Goal: Task Accomplishment & Management: Manage account settings

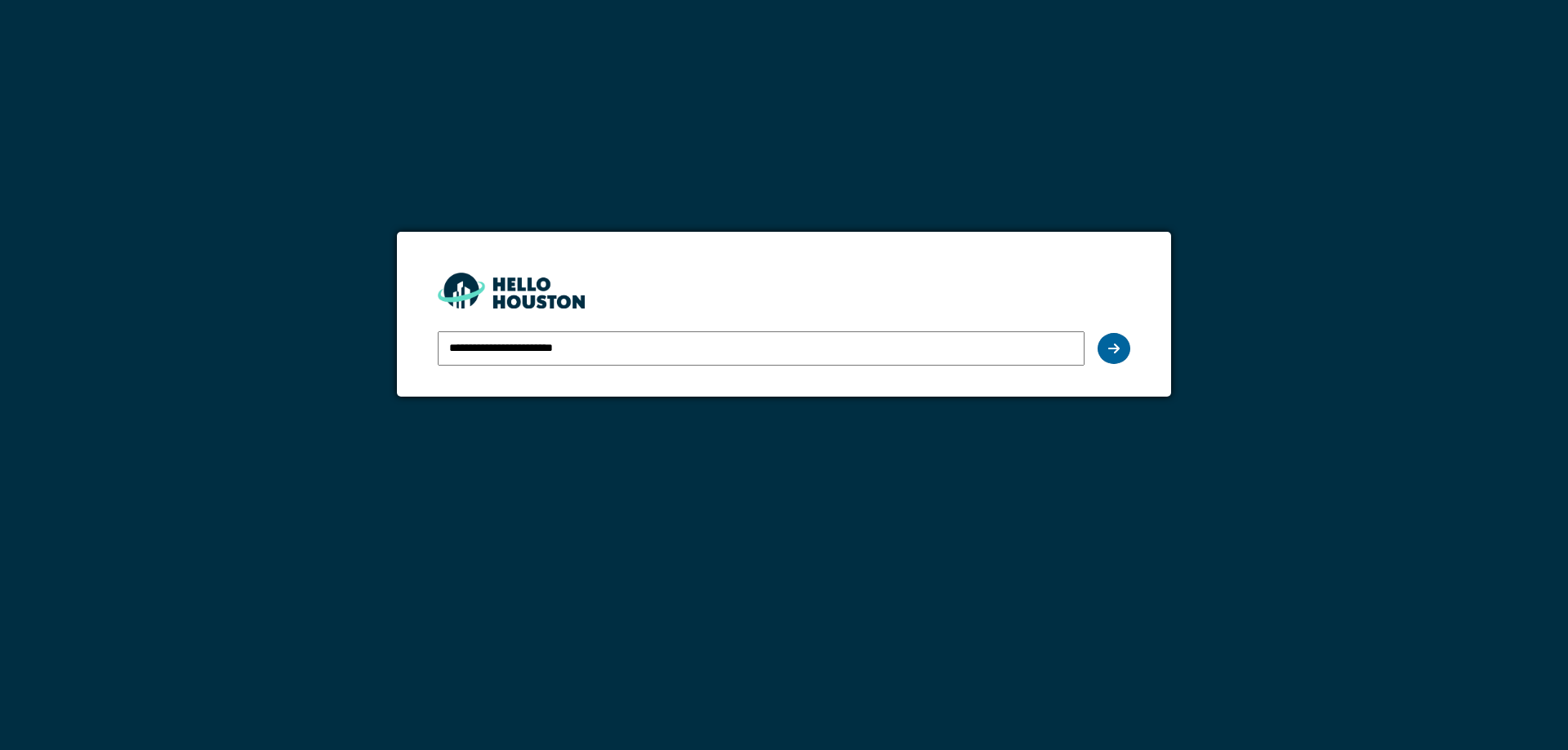
click at [1110, 352] on icon at bounding box center [1113, 348] width 12 height 13
click at [1126, 353] on div at bounding box center [1114, 349] width 33 height 31
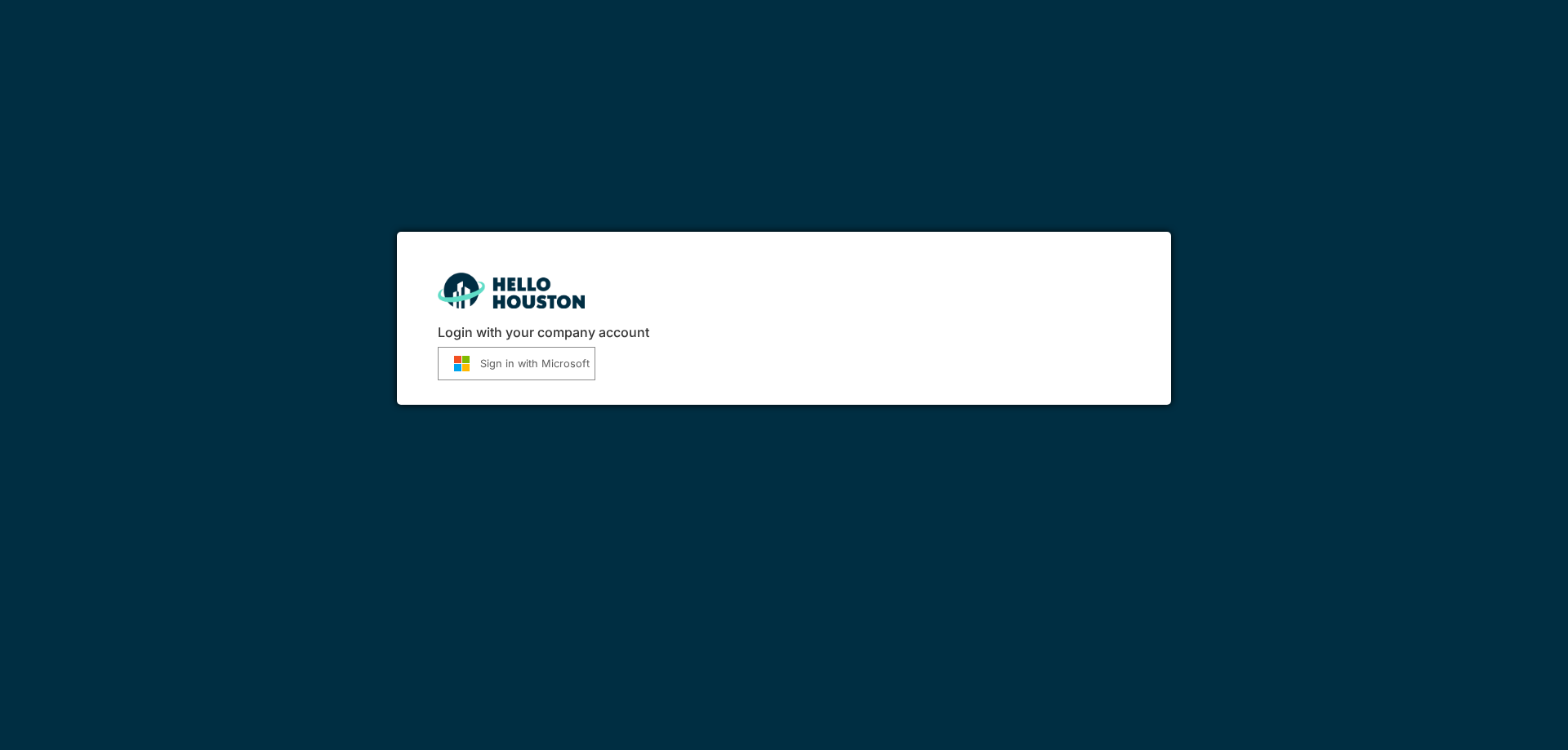
click at [560, 367] on button "Sign in with Microsoft" at bounding box center [517, 363] width 158 height 34
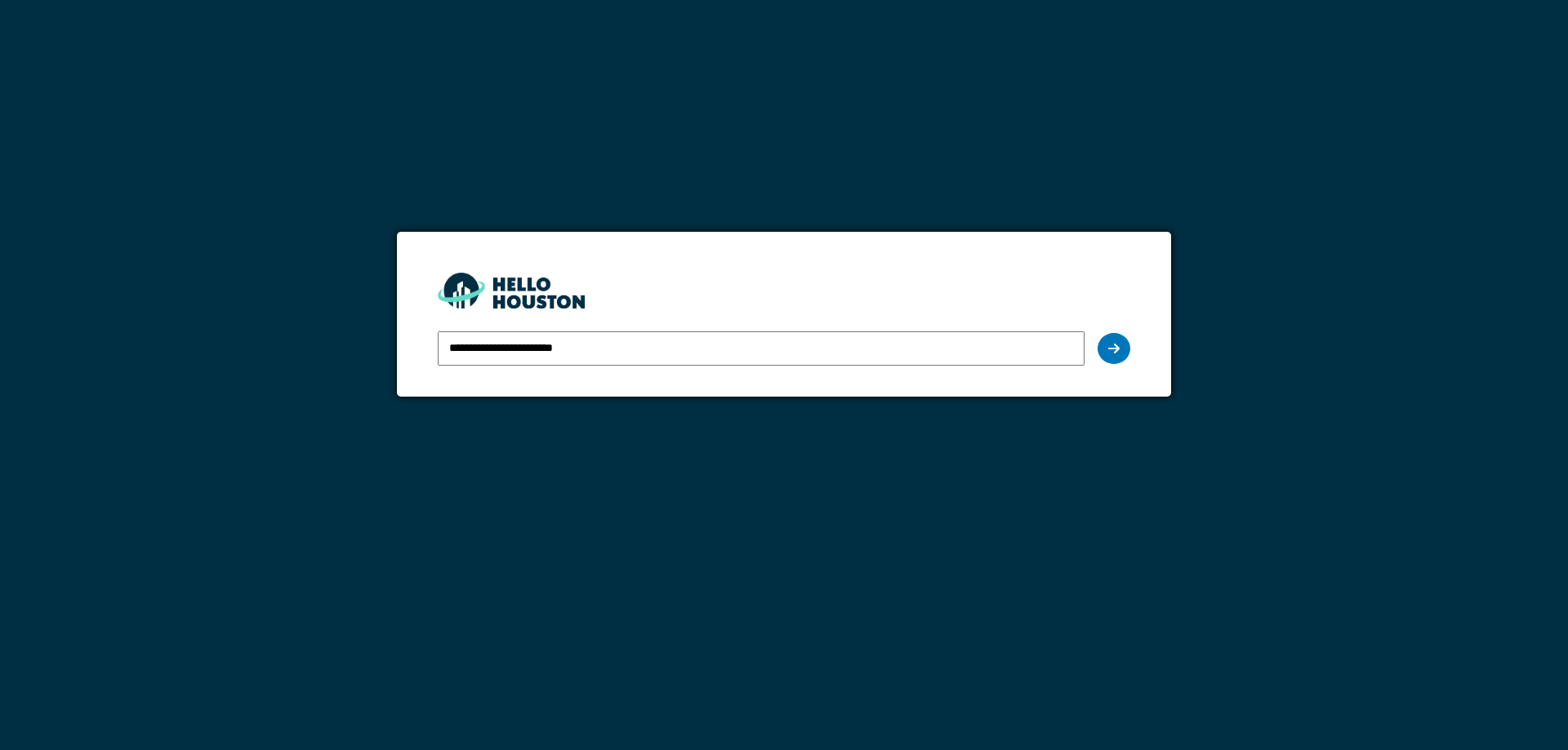
click at [1122, 351] on div at bounding box center [1114, 349] width 33 height 31
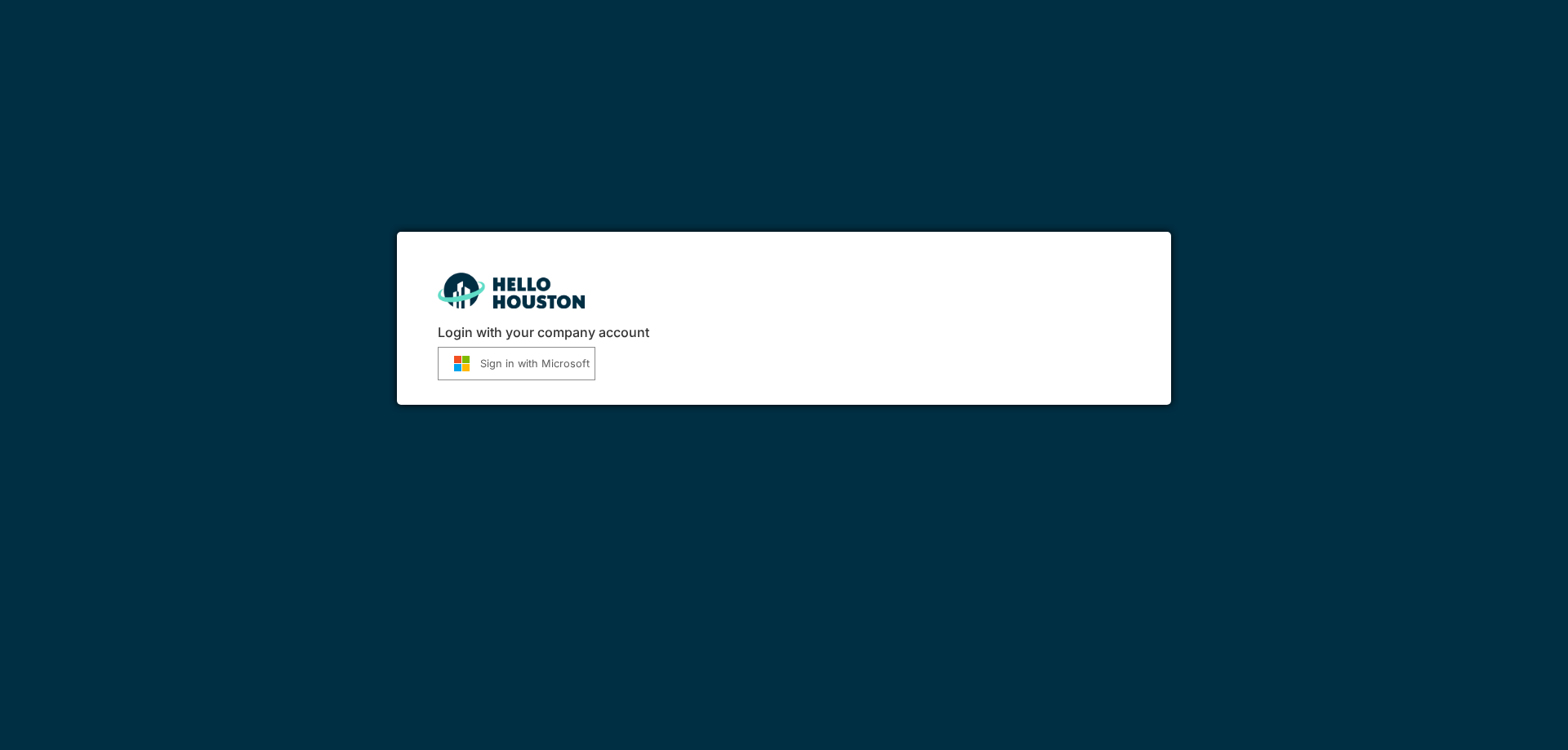
click at [452, 354] on button "Sign in with Microsoft" at bounding box center [517, 363] width 158 height 34
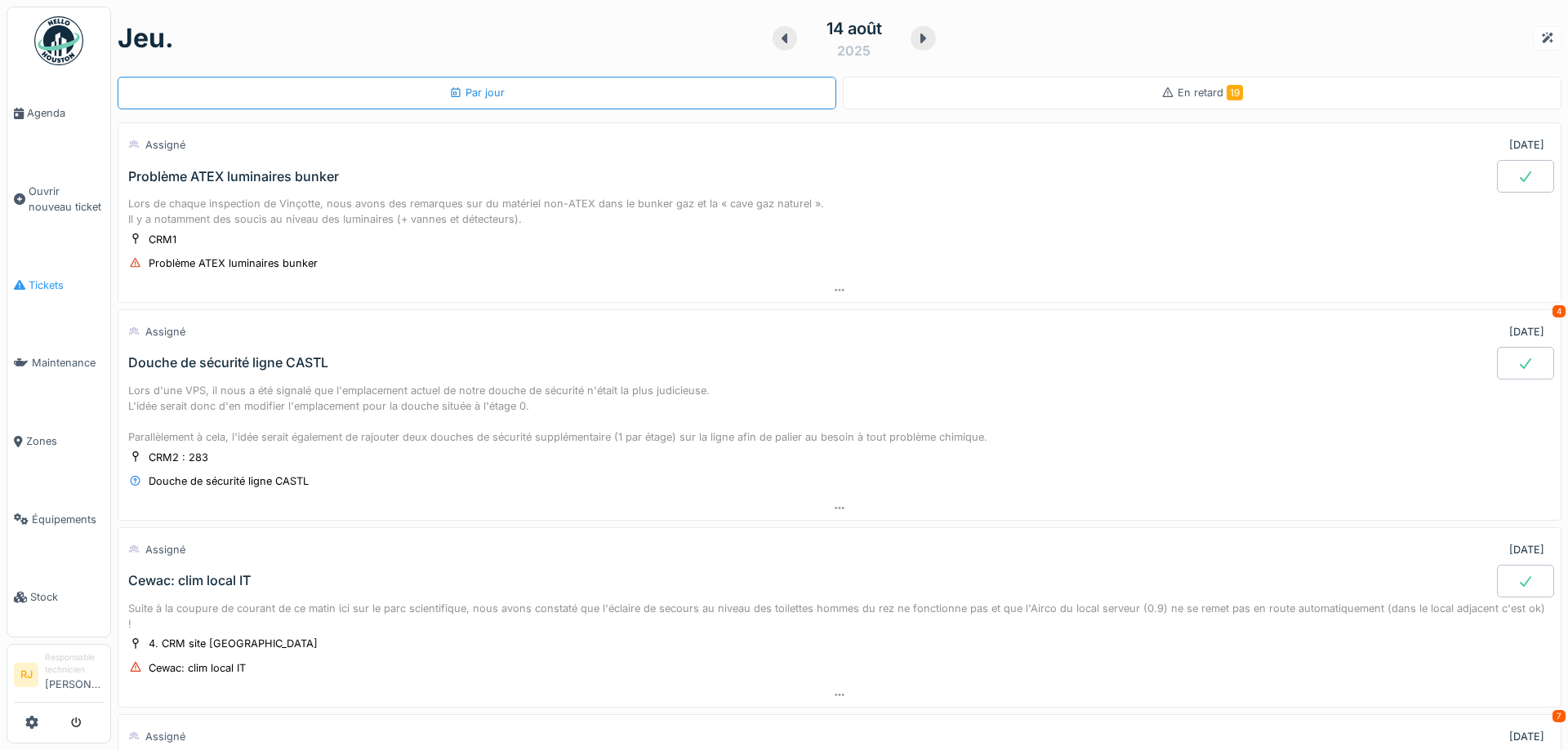
click at [35, 269] on link "Tickets" at bounding box center [59, 285] width 103 height 78
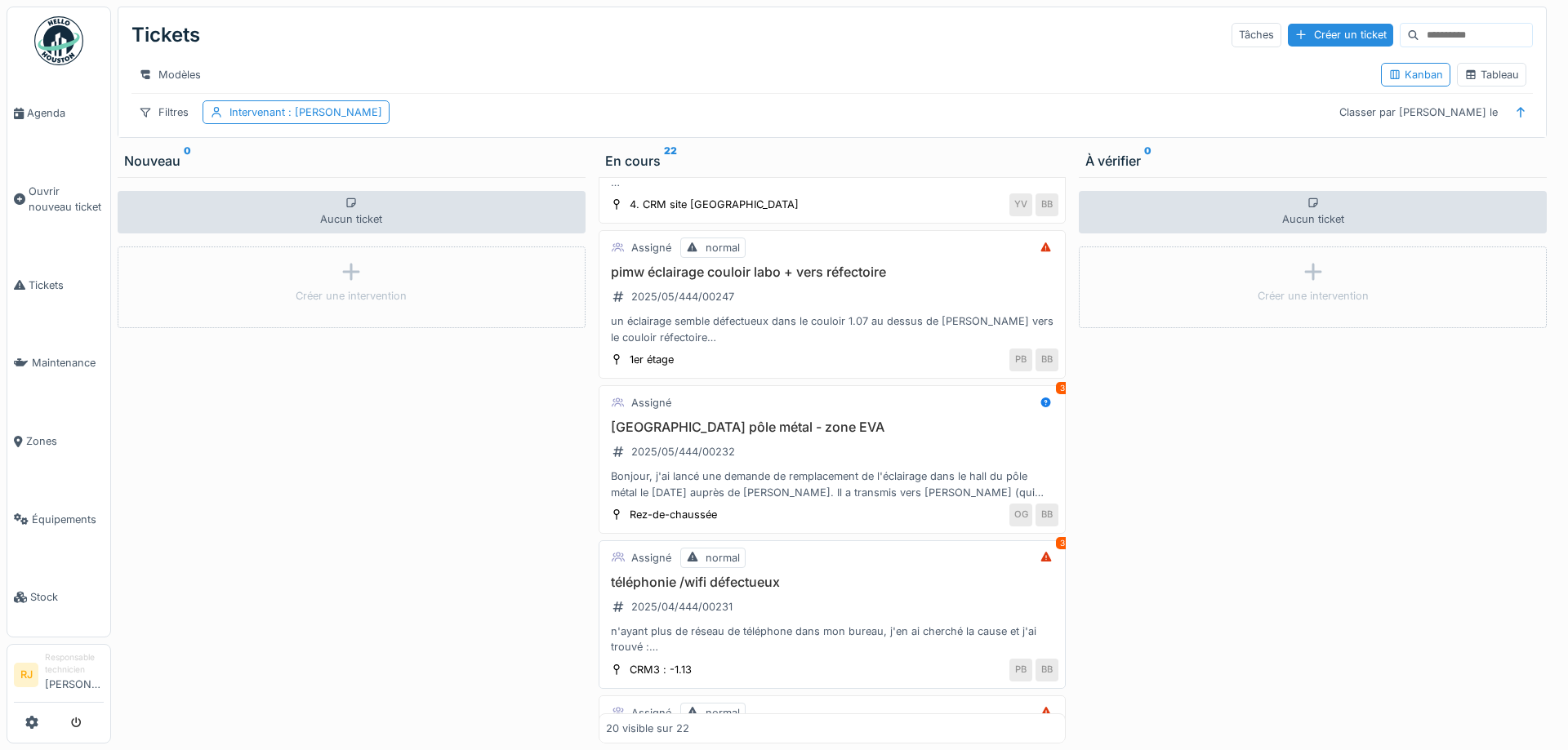
scroll to position [1322, 0]
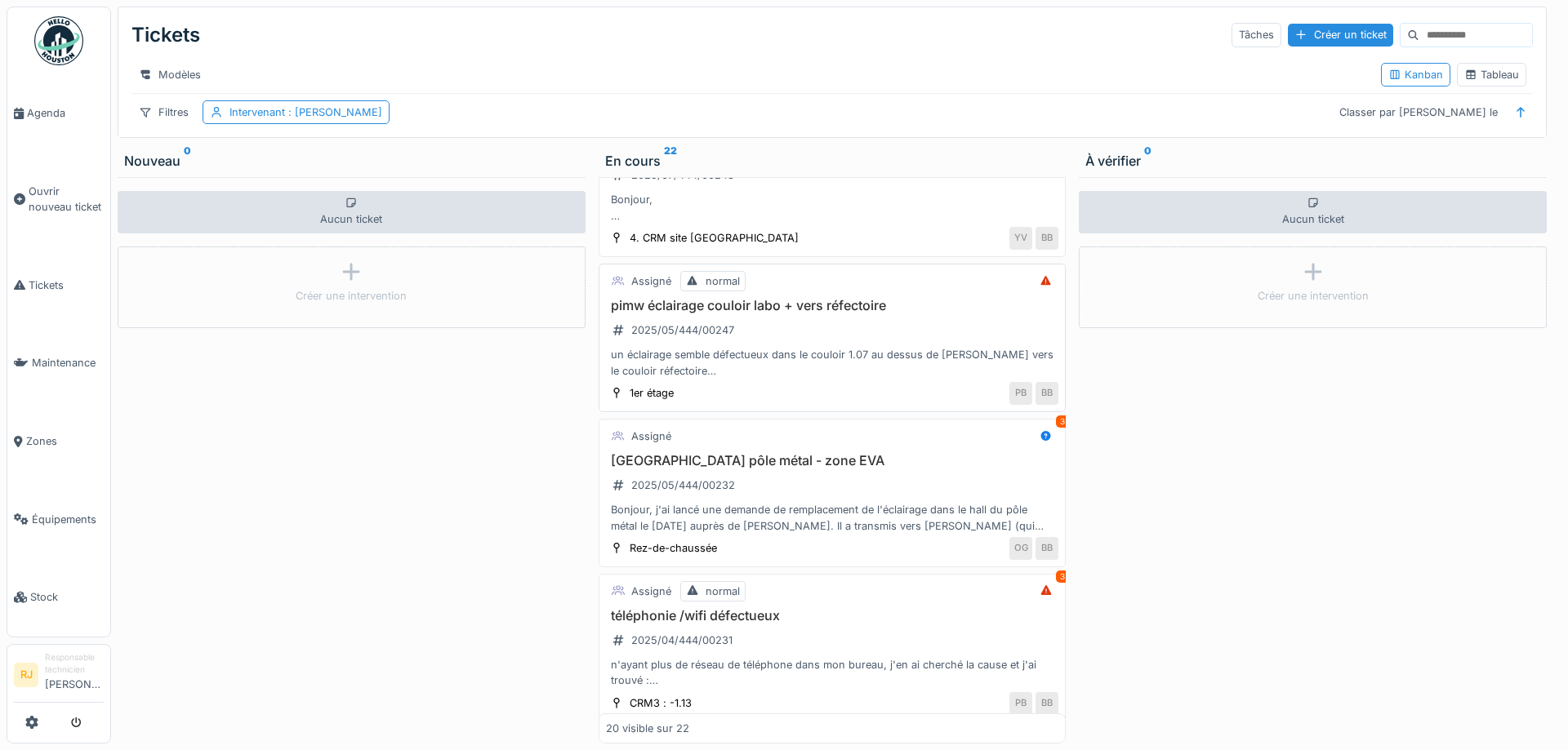
click at [778, 305] on h3 "pimw éclairage couloir labo + vers réfectoire" at bounding box center [832, 305] width 453 height 15
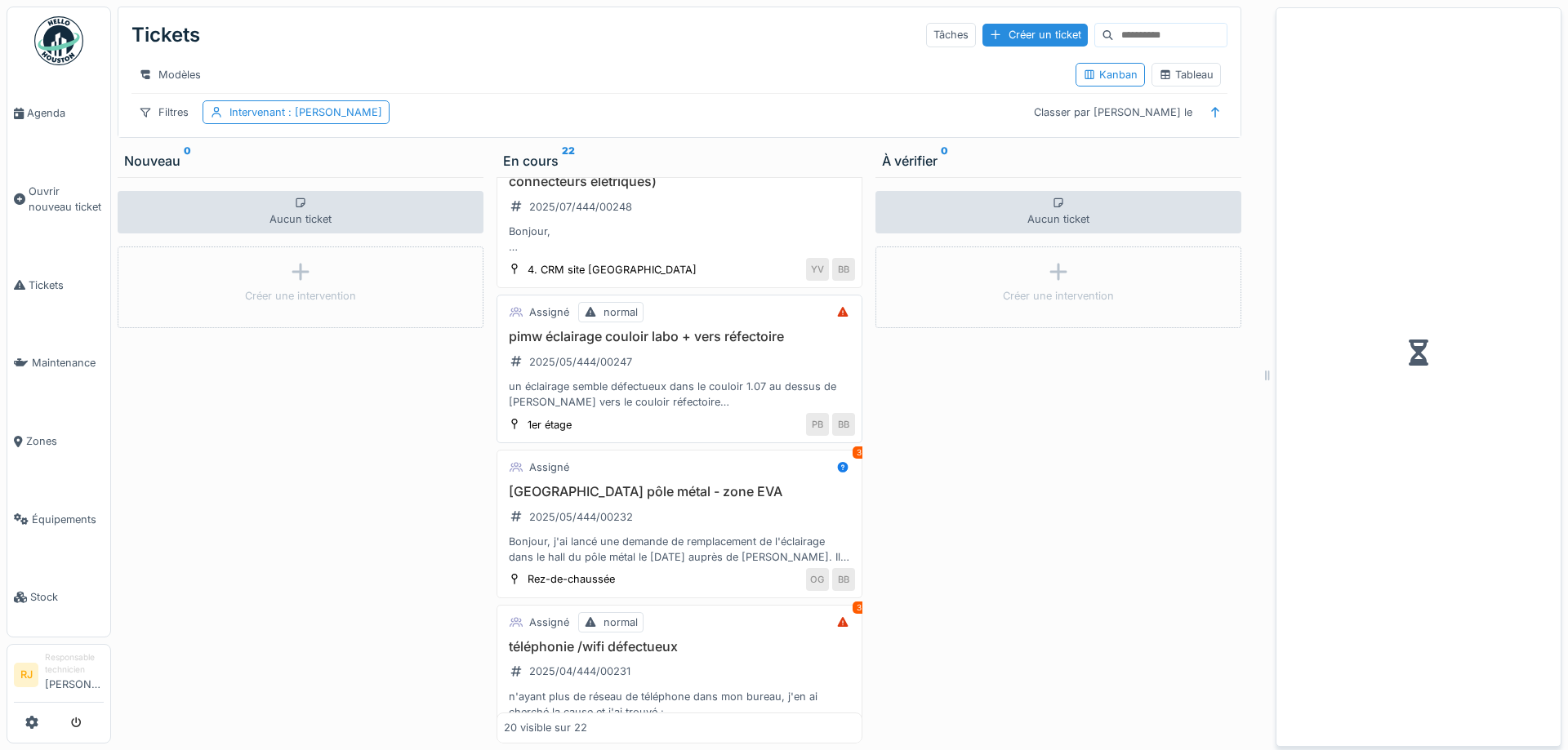
scroll to position [1353, 0]
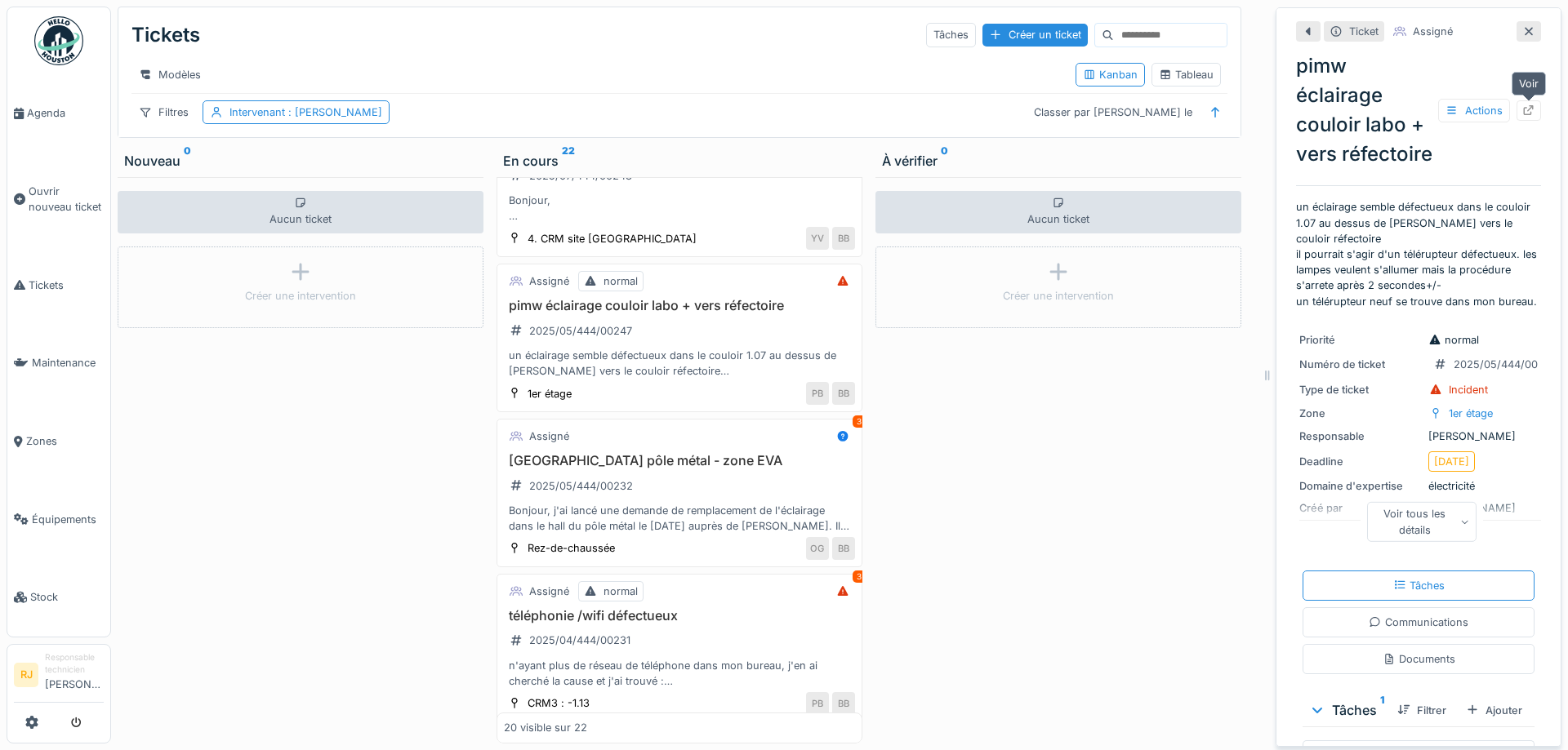
click at [1533, 108] on icon at bounding box center [1529, 111] width 11 height 11
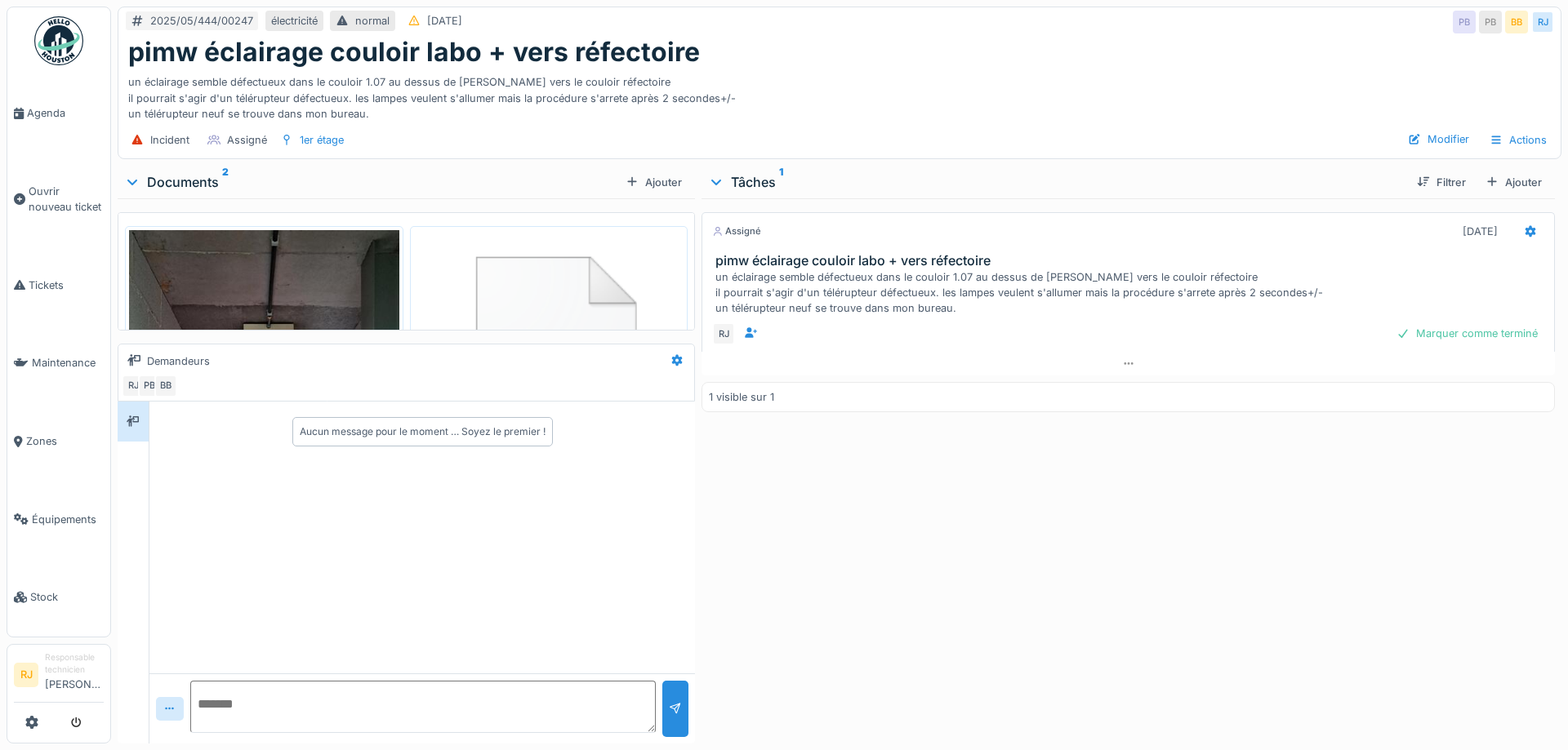
click at [288, 292] on img at bounding box center [264, 469] width 270 height 479
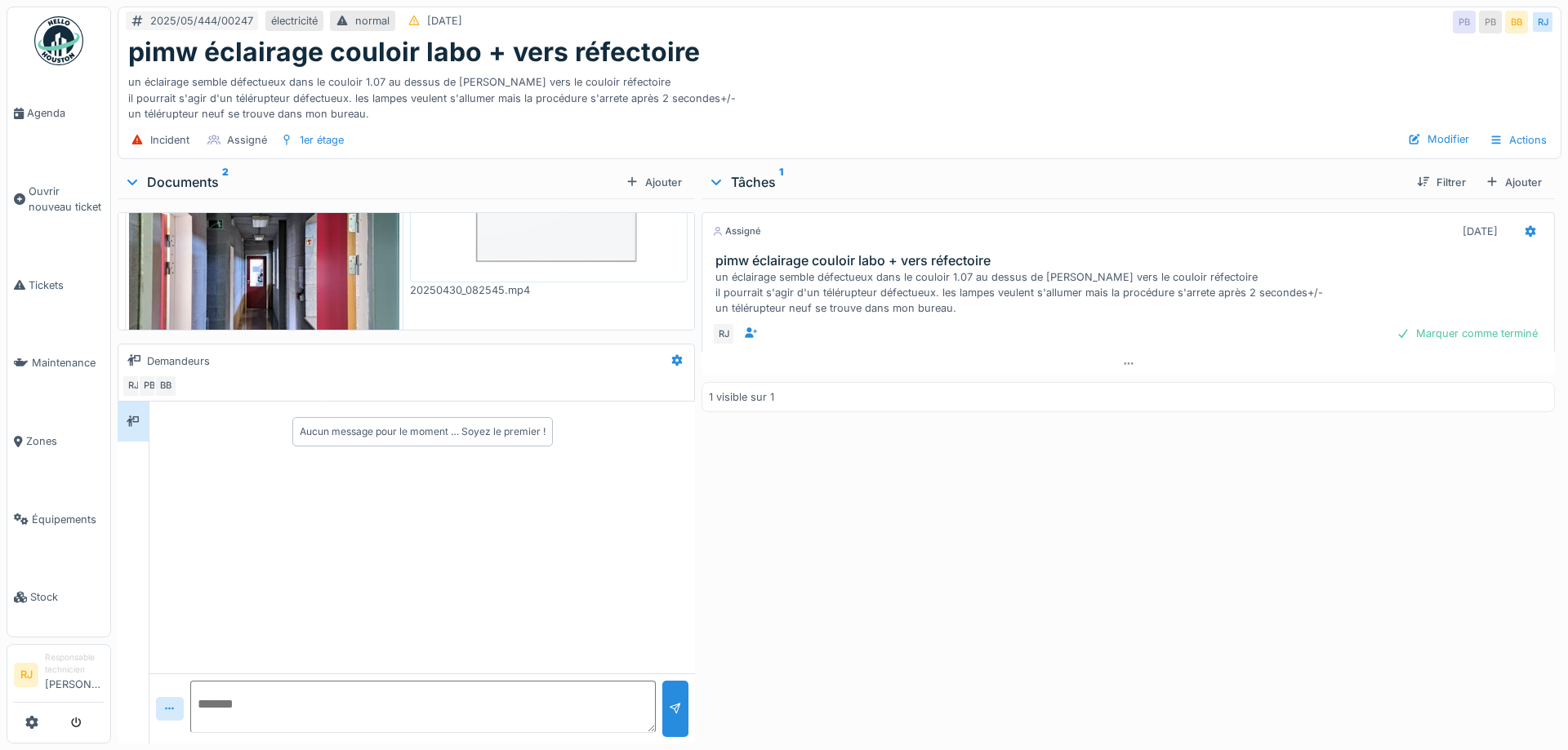
scroll to position [220, 0]
click at [552, 236] on img at bounding box center [549, 139] width 270 height 259
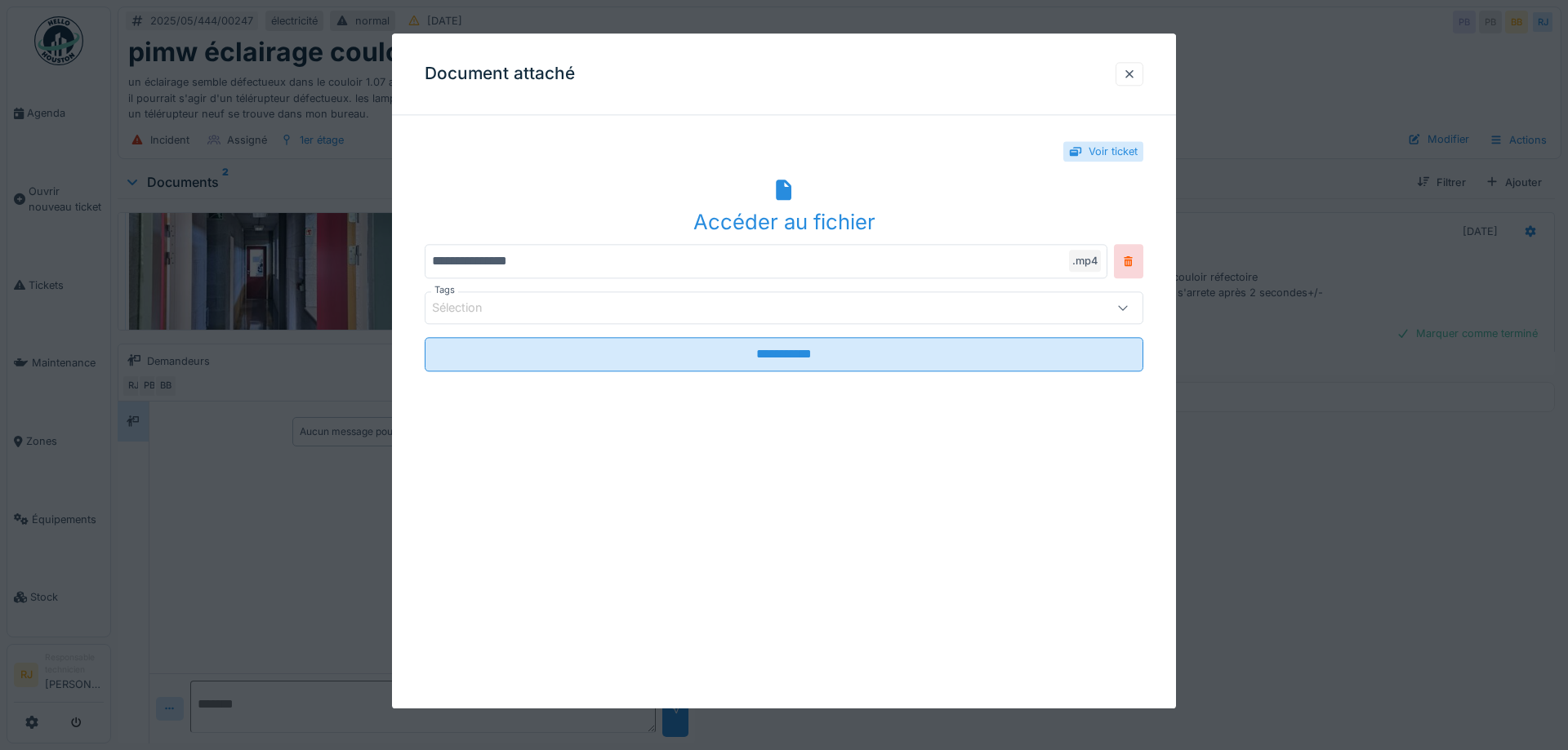
click at [785, 192] on icon at bounding box center [783, 189] width 15 height 21
click at [1132, 70] on div at bounding box center [1129, 73] width 13 height 15
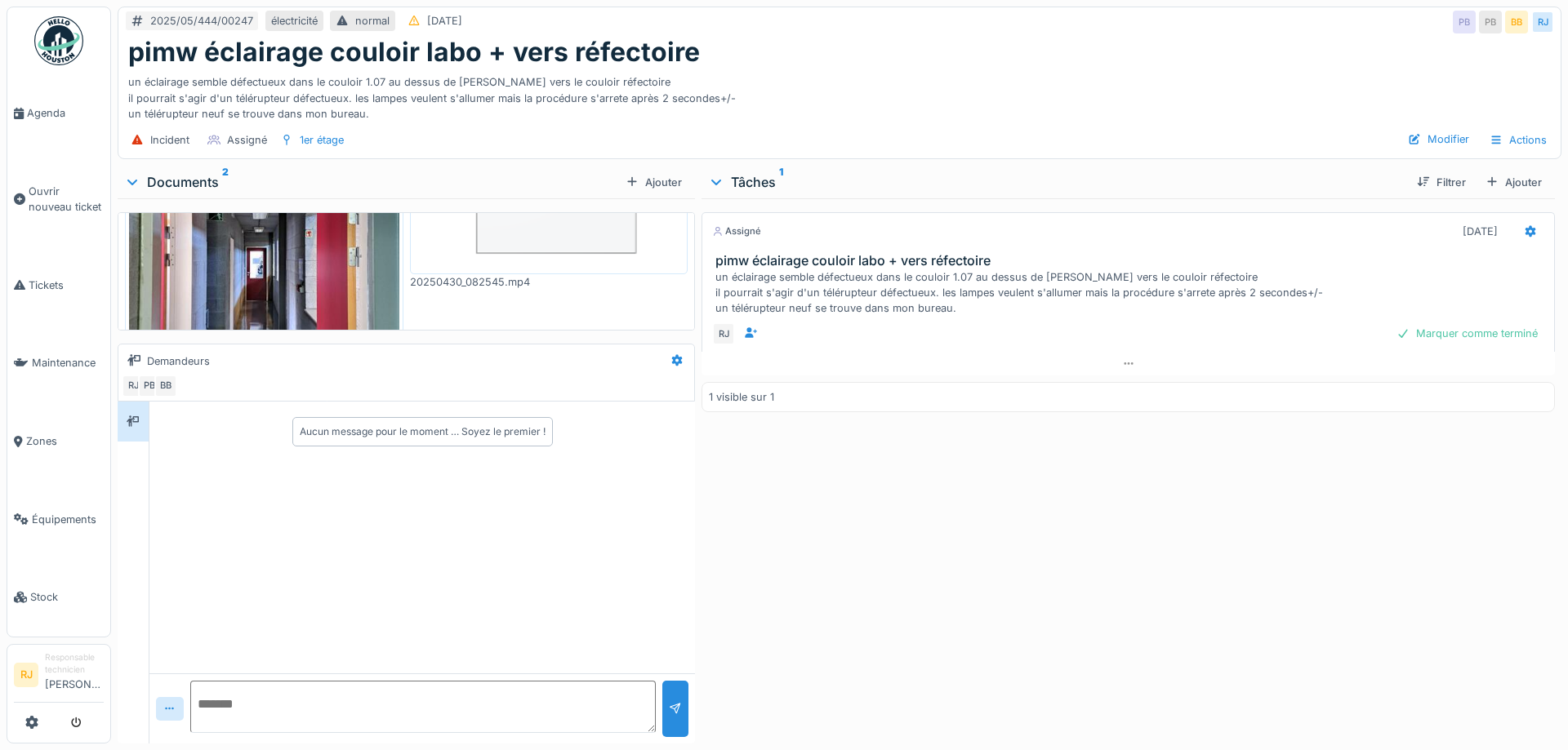
scroll to position [147, 0]
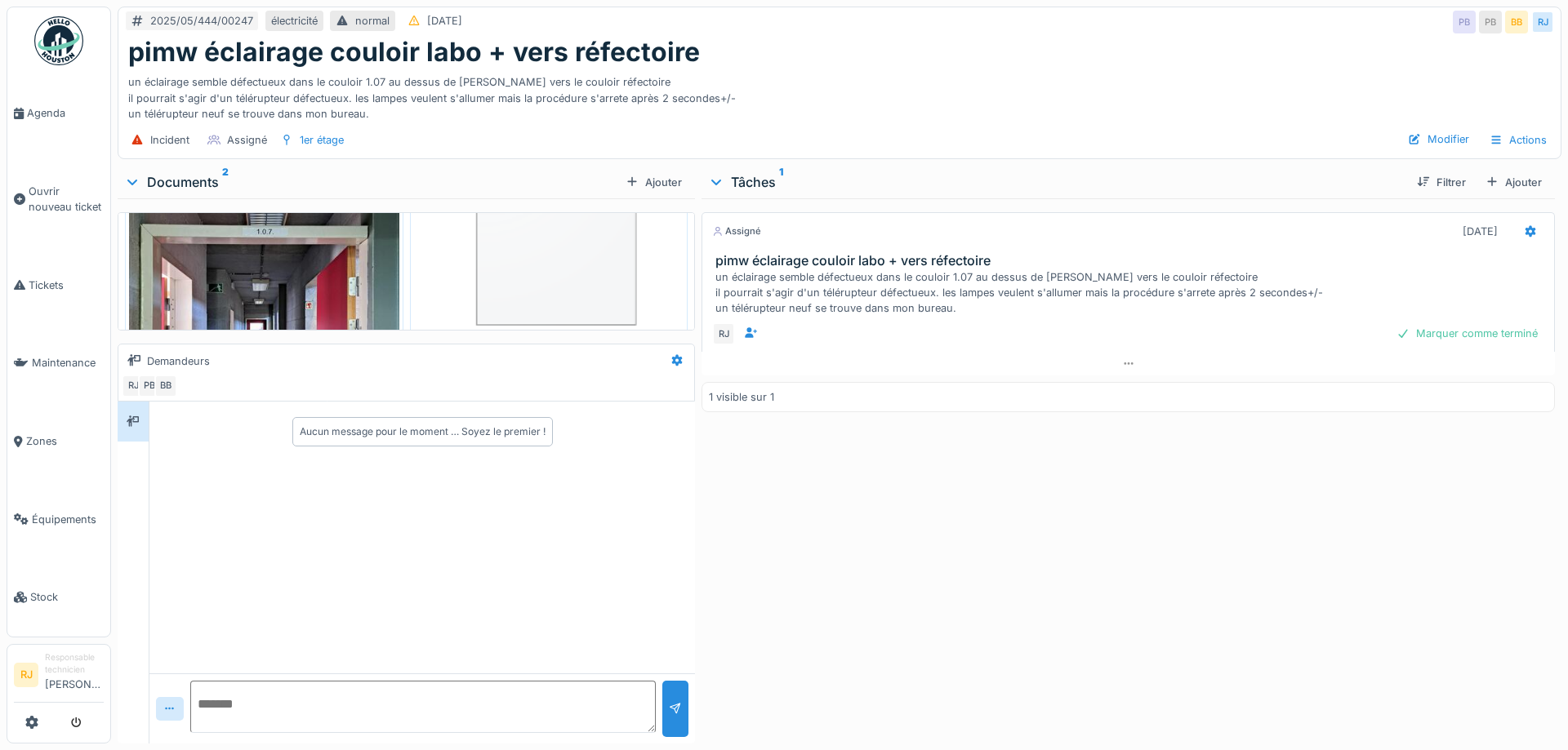
click at [362, 711] on textarea at bounding box center [422, 707] width 465 height 53
type textarea "*"
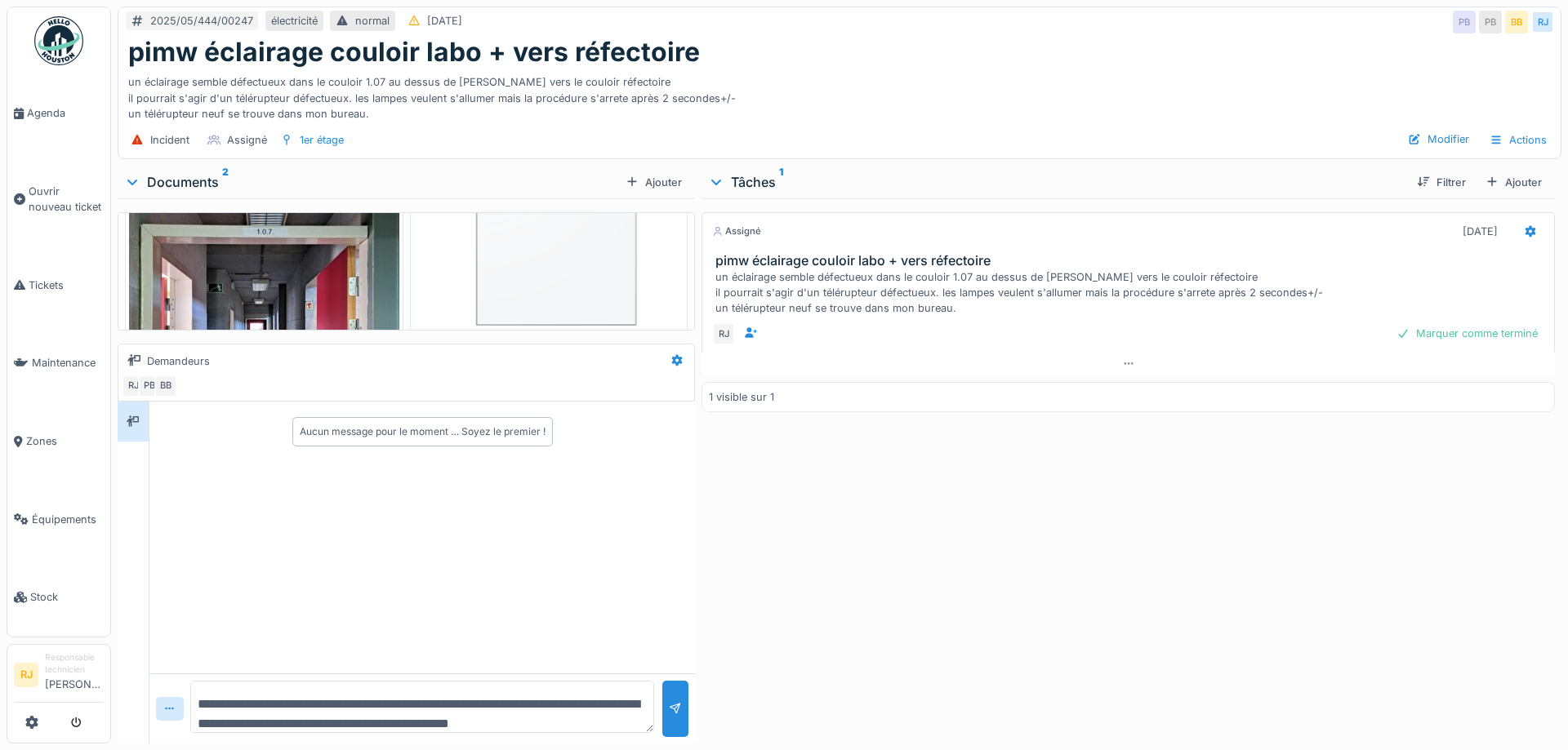
scroll to position [20, 0]
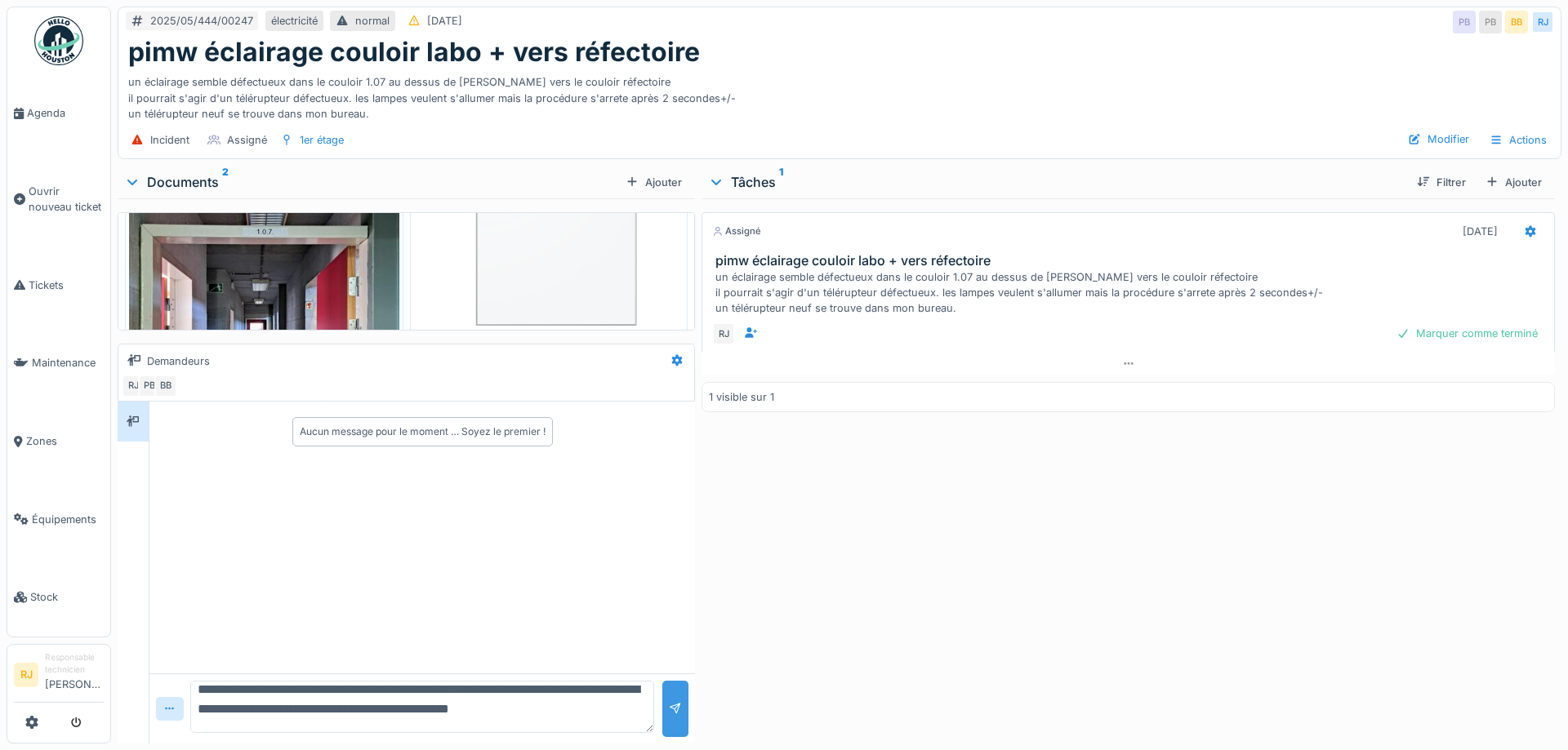
type textarea "**********"
click at [681, 714] on div at bounding box center [675, 708] width 13 height 15
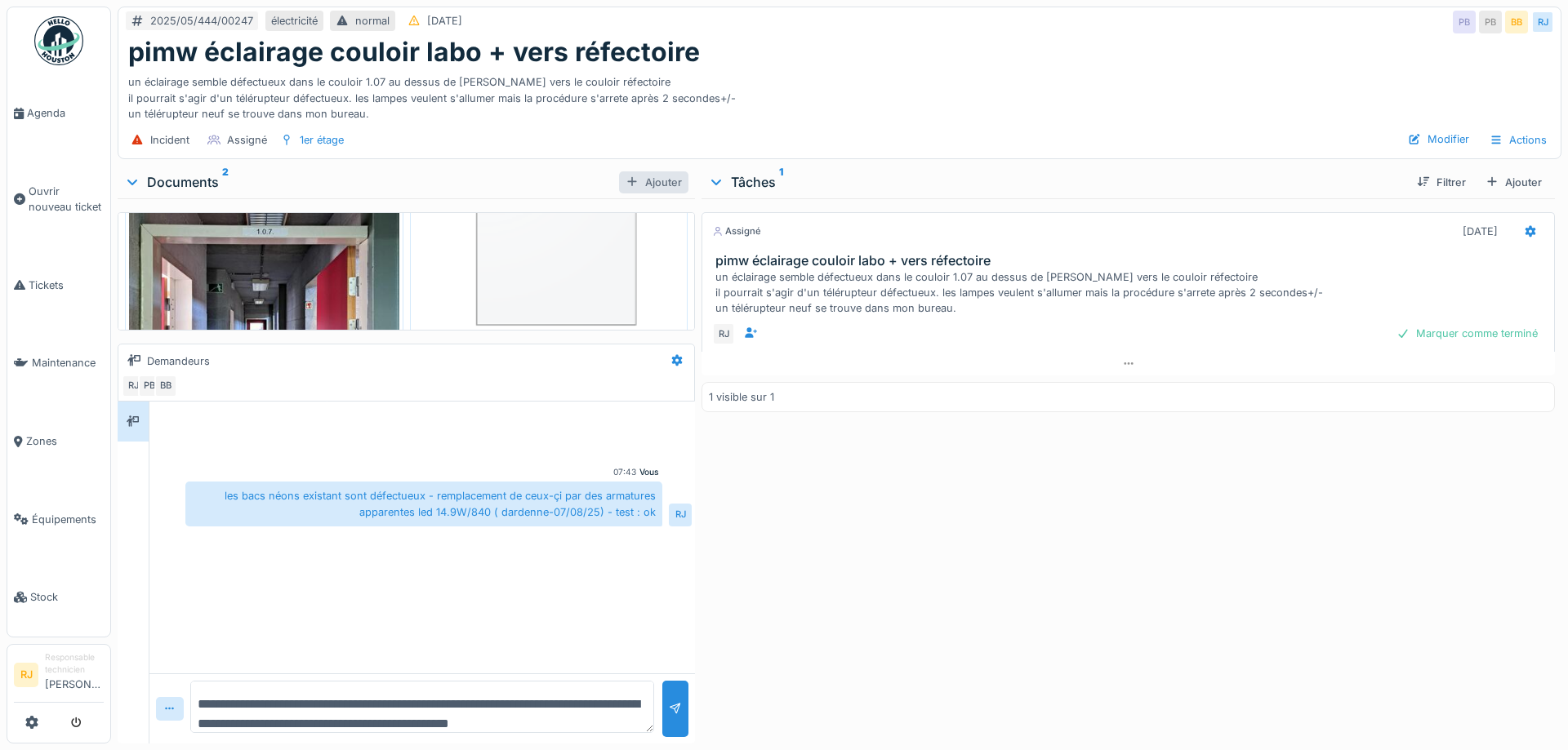
click at [622, 179] on div "Ajouter" at bounding box center [653, 182] width 70 height 22
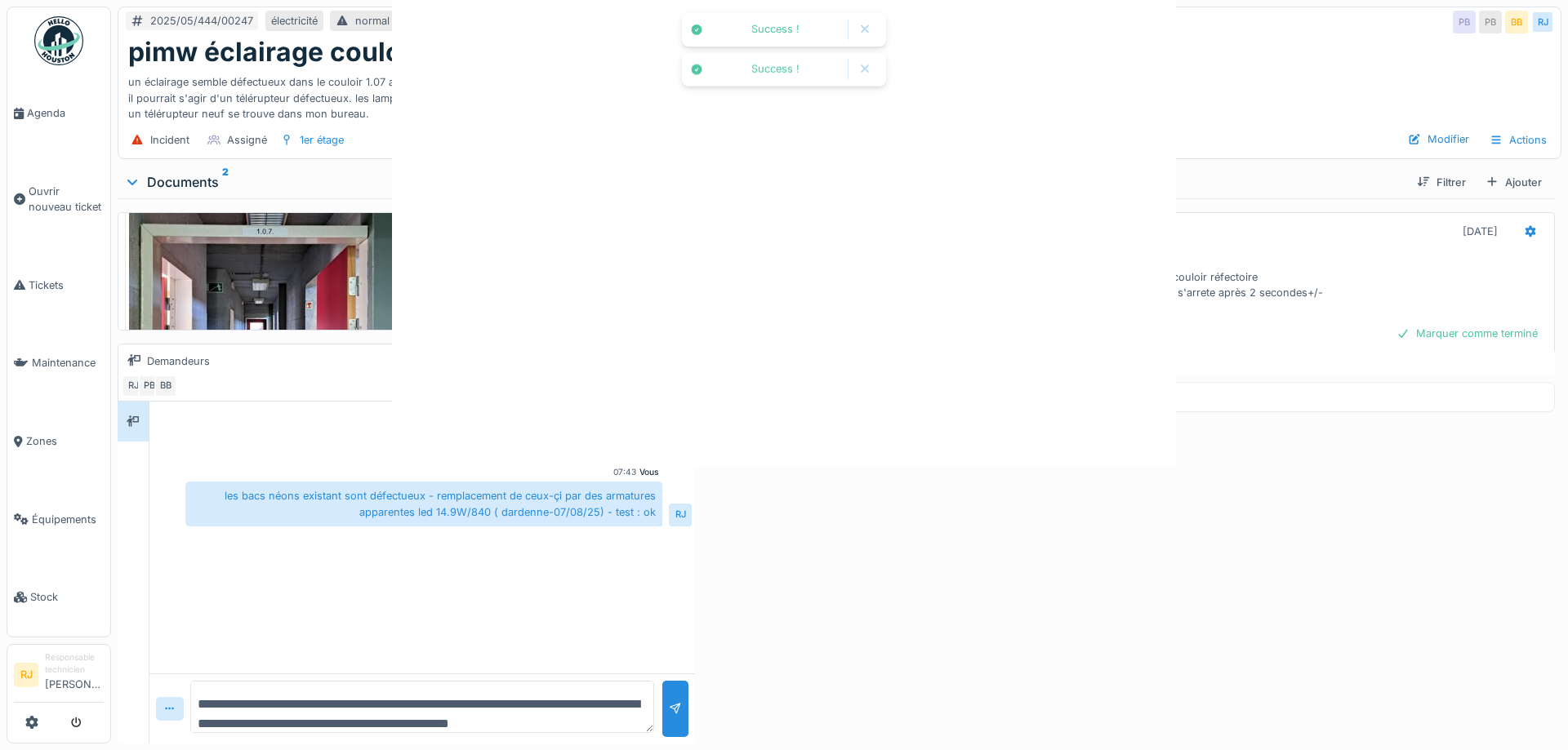
scroll to position [551, 0]
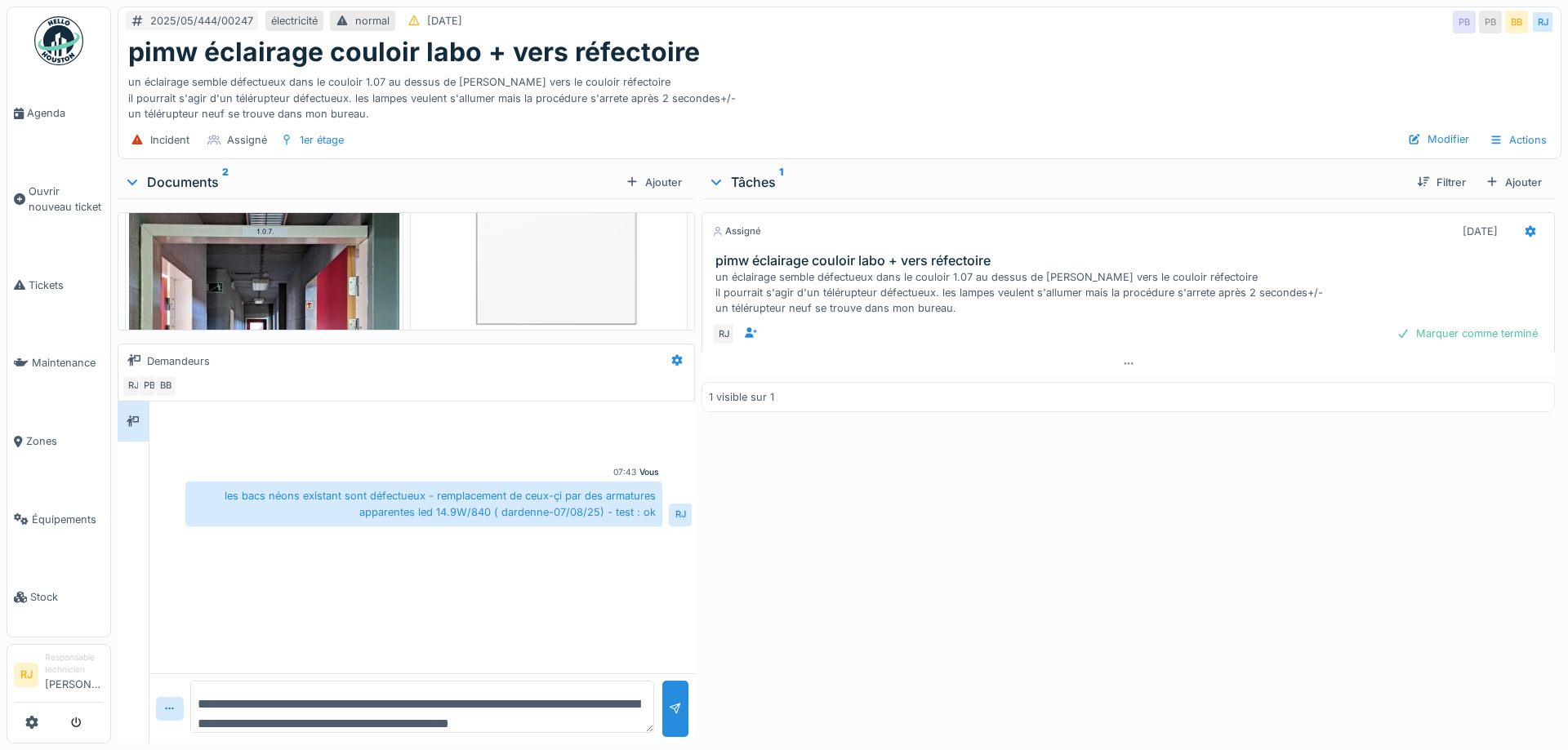
click at [481, 565] on div "Vous 07:43 les bacs néons existant sont défectueux - remplacement de ceux-çi pa…" at bounding box center [422, 537] width 546 height 272
click at [679, 361] on icon at bounding box center [677, 361] width 11 height 12
click at [700, 403] on div "Modifier" at bounding box center [743, 397] width 152 height 24
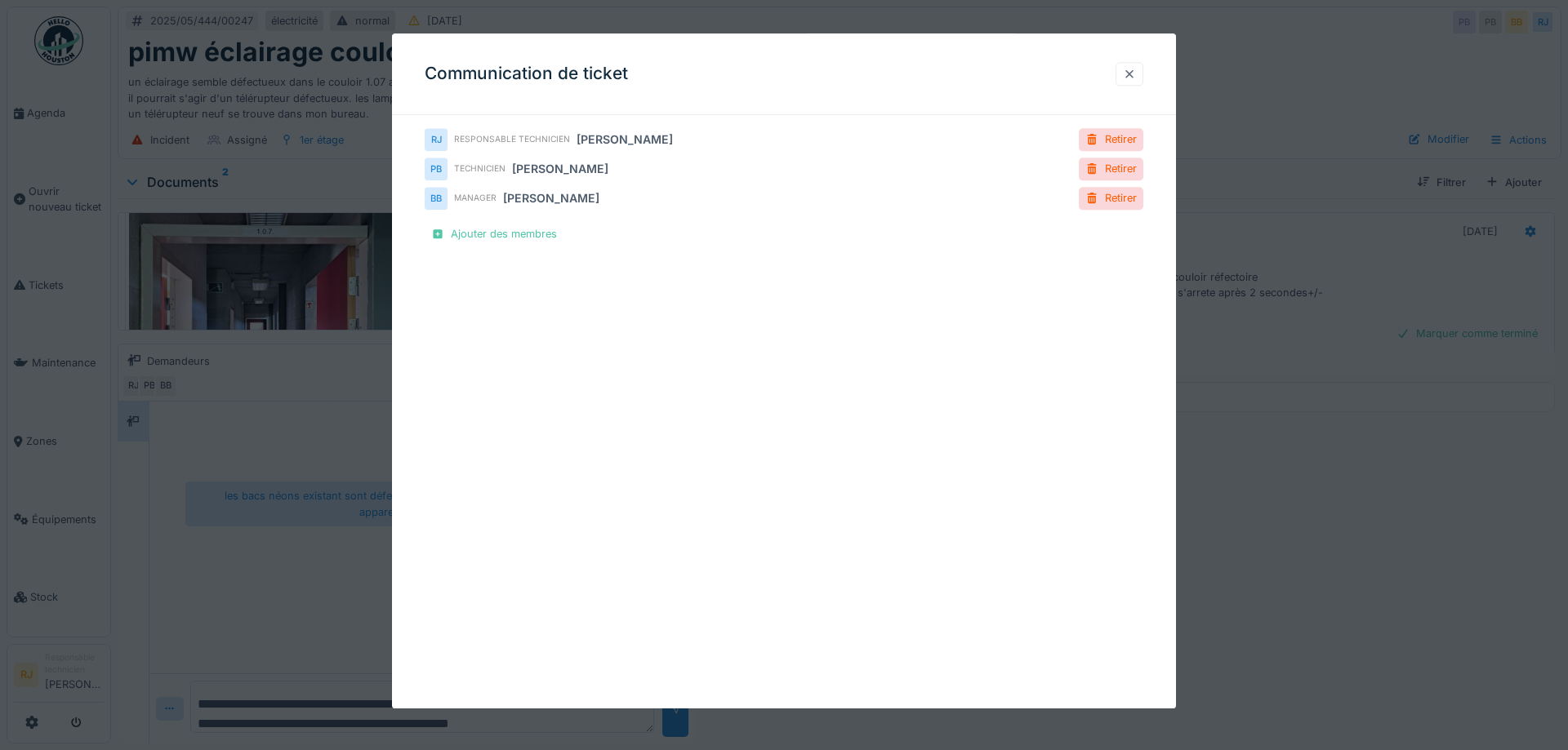
click at [1139, 72] on div at bounding box center [1128, 73] width 28 height 24
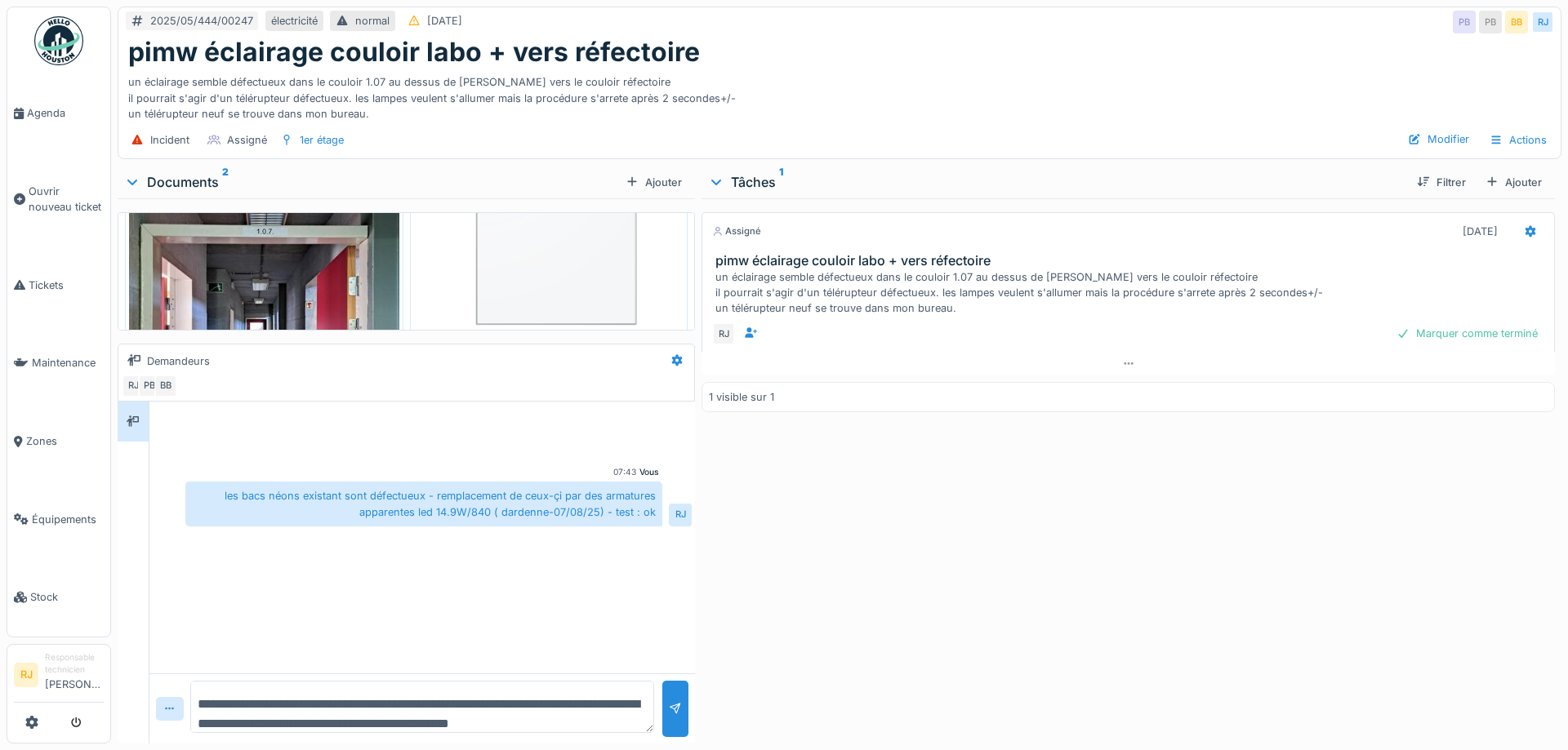
click at [353, 699] on textarea "**********" at bounding box center [422, 707] width 464 height 53
type textarea "**********"
click at [666, 701] on div at bounding box center [675, 708] width 26 height 56
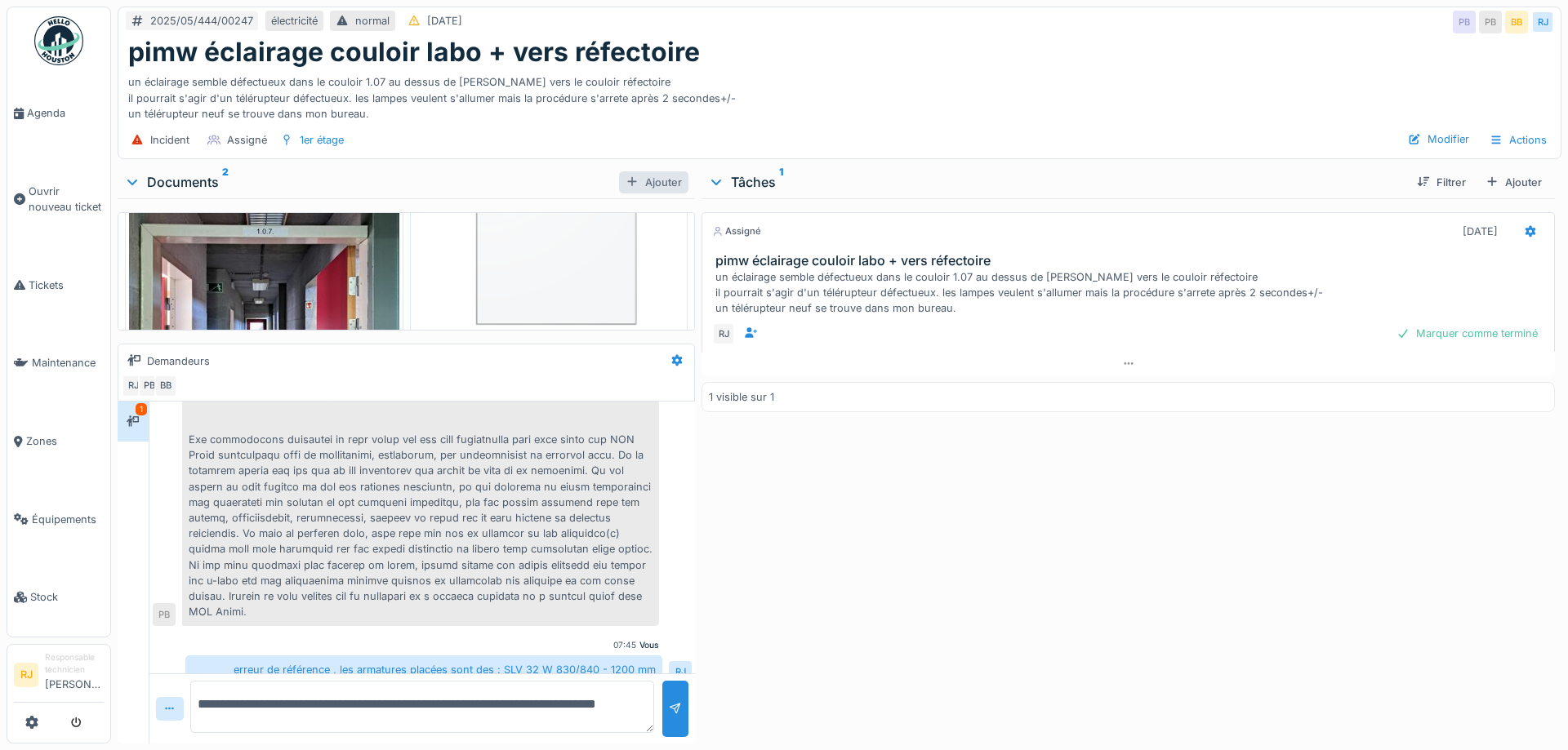
click at [649, 187] on div "Ajouter" at bounding box center [653, 182] width 70 height 22
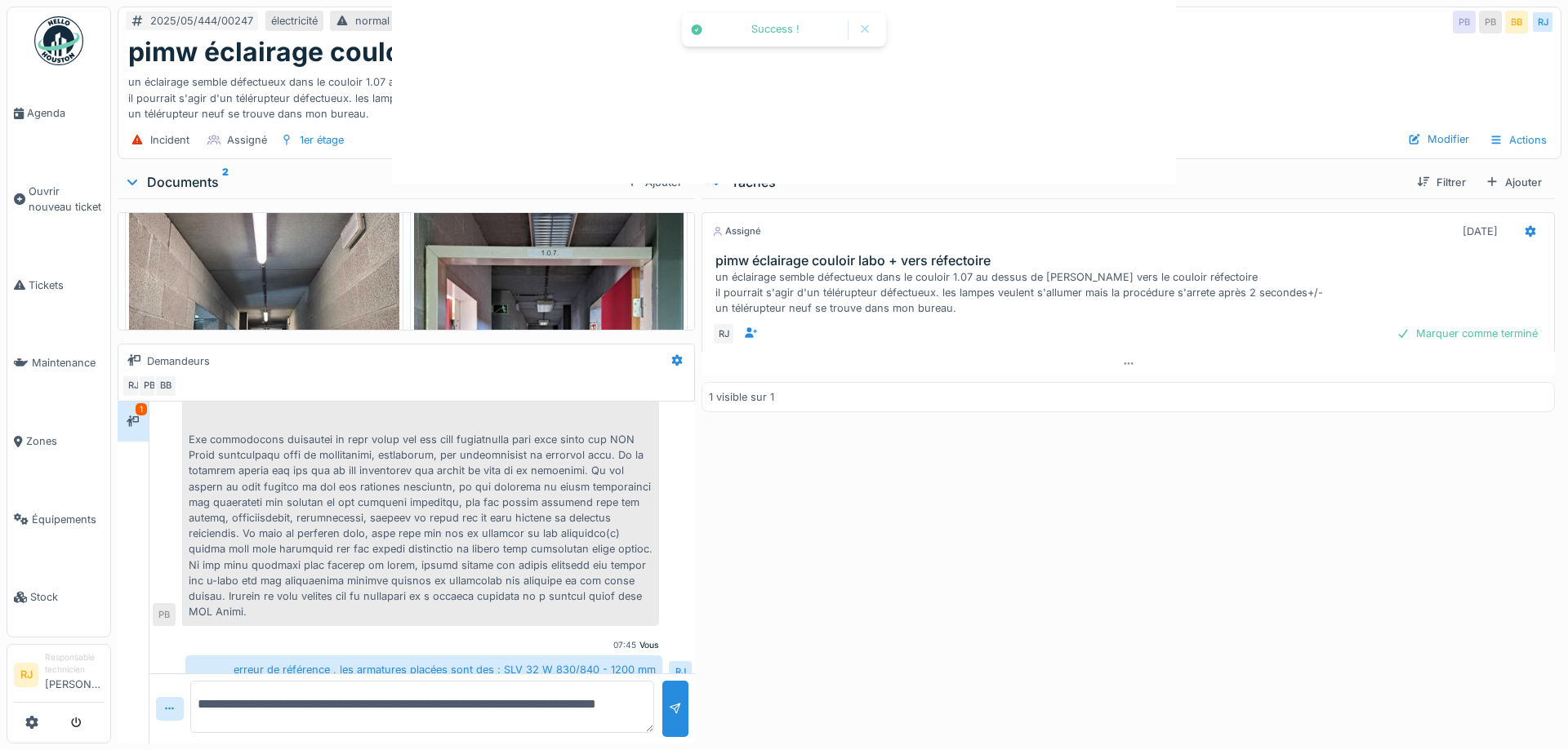
scroll to position [572, 0]
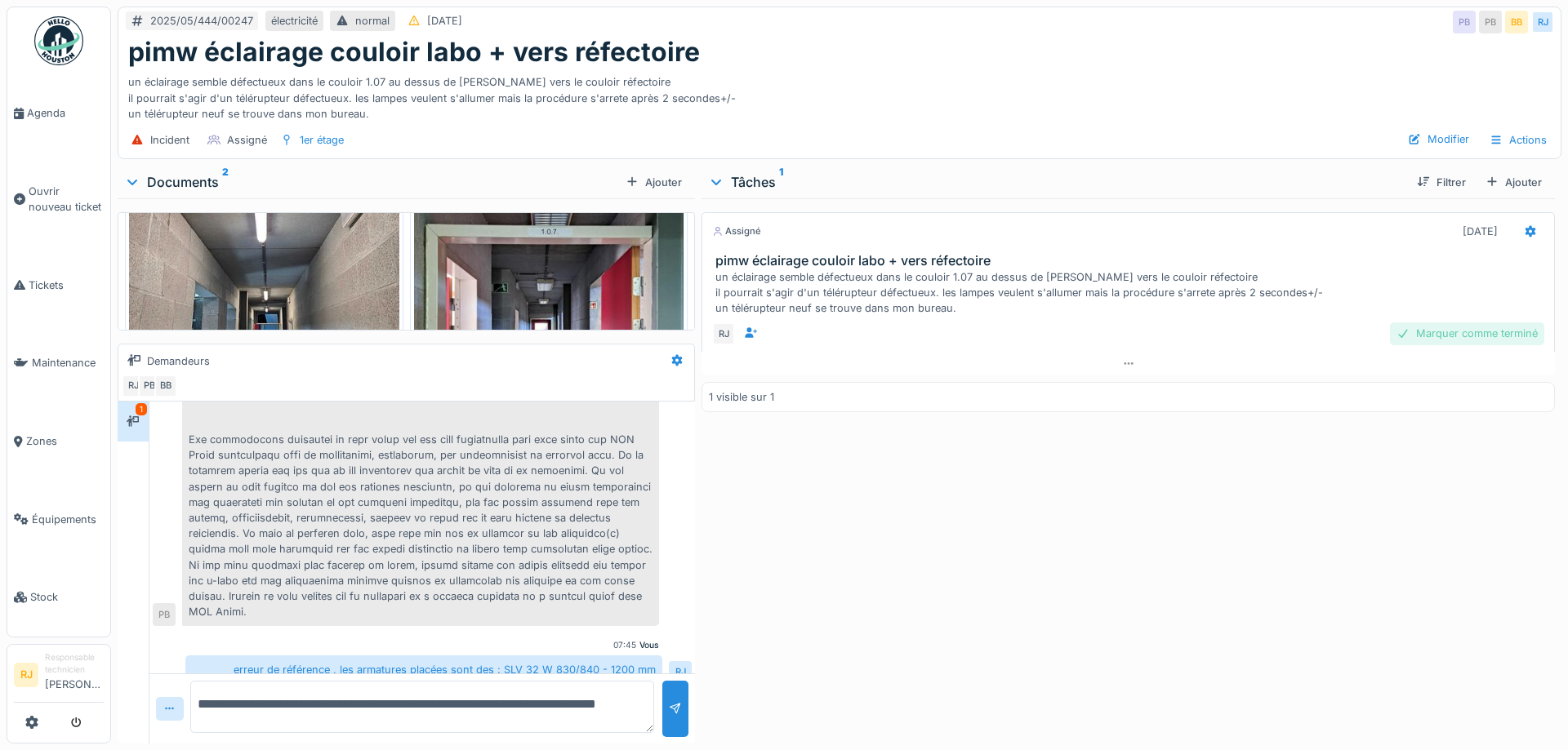
click at [1450, 333] on div "Marquer comme terminé" at bounding box center [1466, 333] width 154 height 22
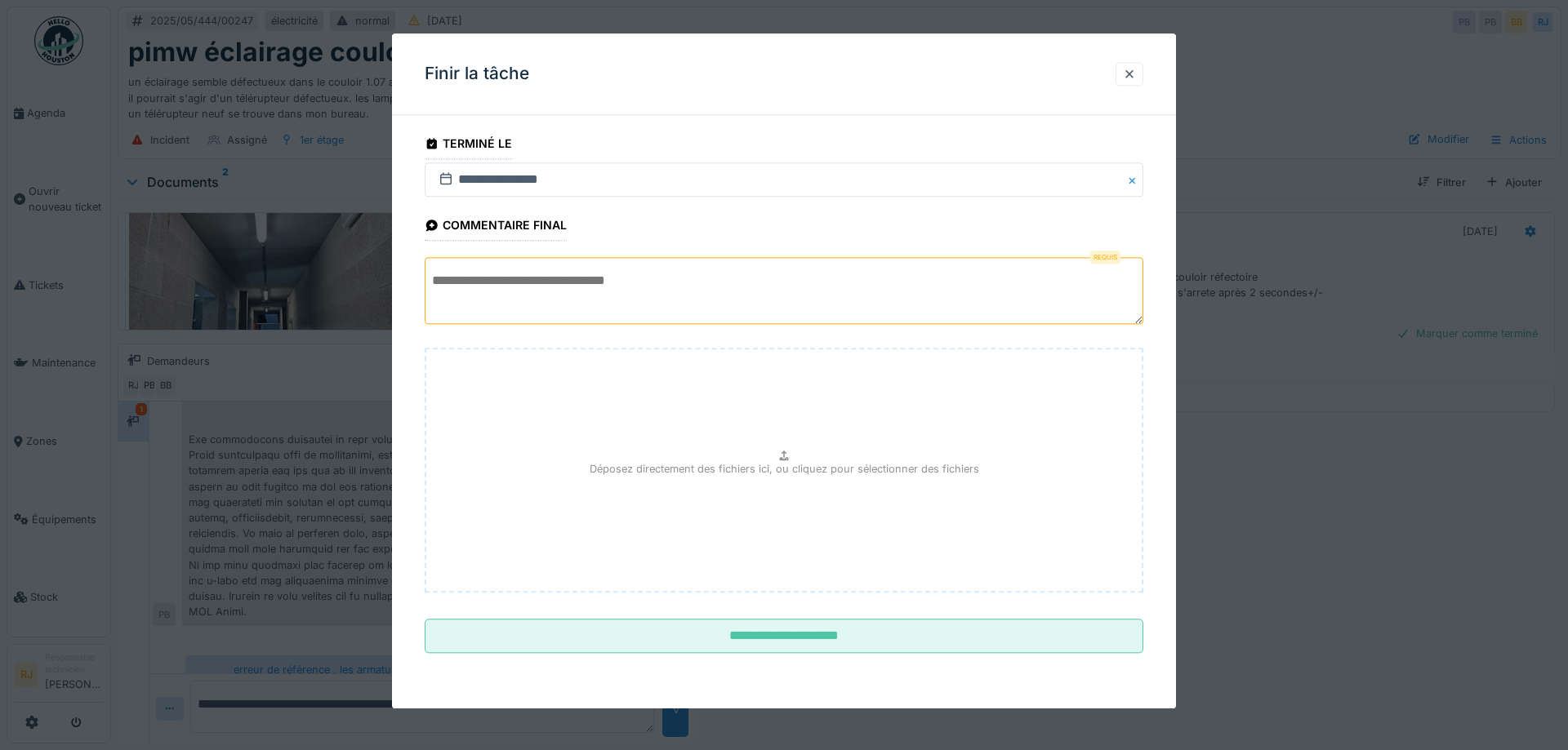
click at [742, 313] on textarea at bounding box center [783, 292] width 719 height 67
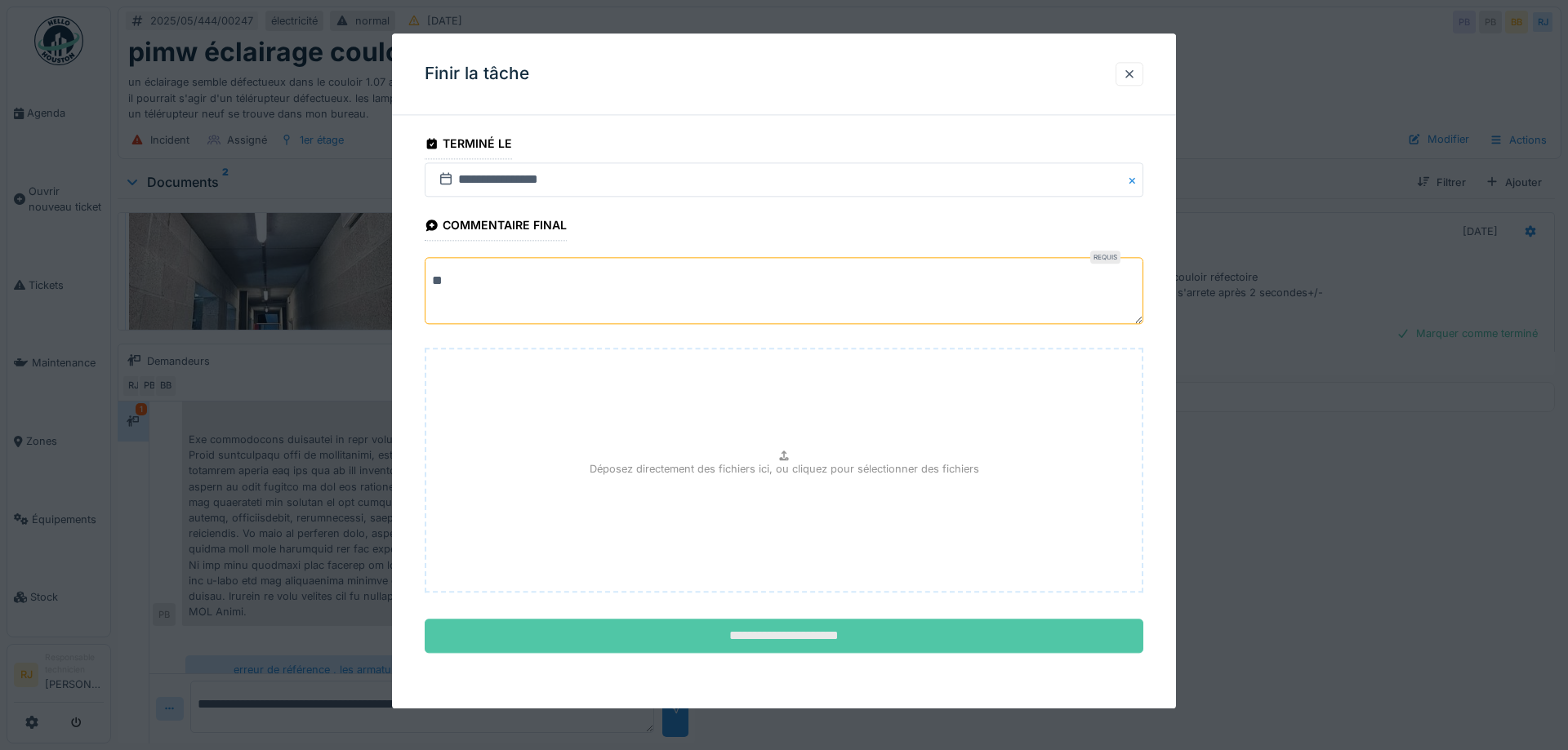
type textarea "**"
click at [861, 632] on input "**********" at bounding box center [783, 637] width 719 height 34
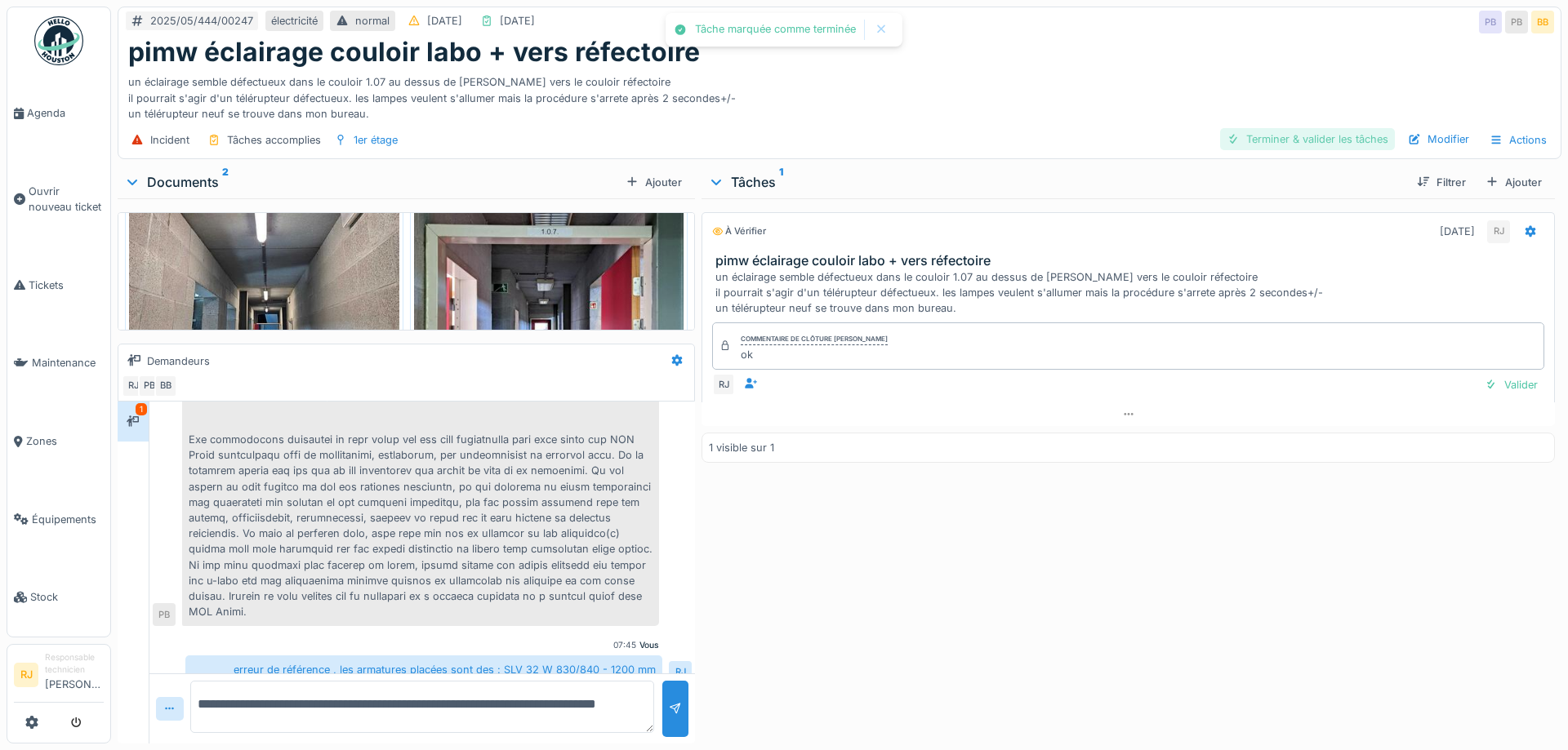
click at [1284, 133] on div "Terminer & valider les tâches" at bounding box center [1307, 139] width 175 height 22
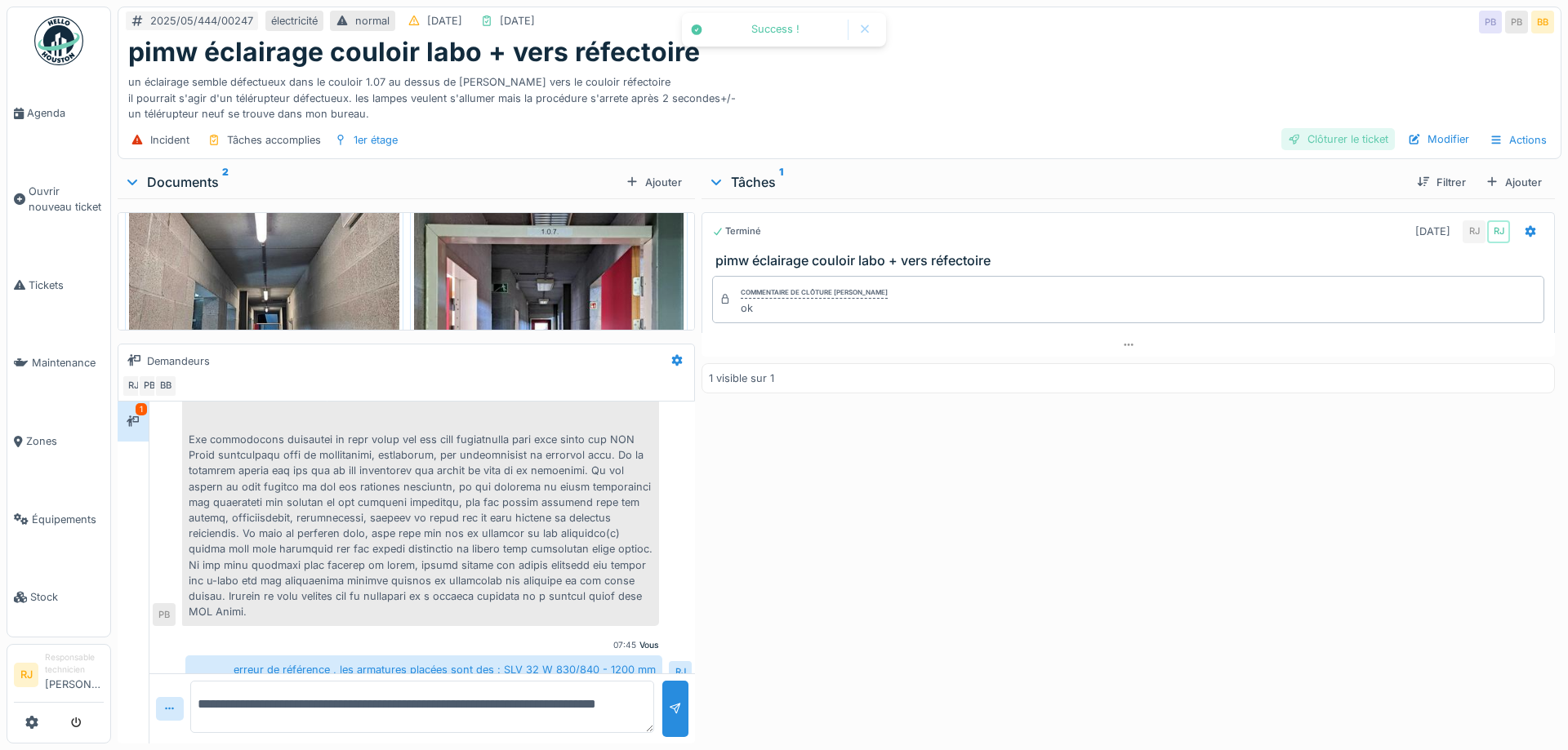
click at [1317, 137] on div "Clôturer le ticket" at bounding box center [1337, 139] width 113 height 22
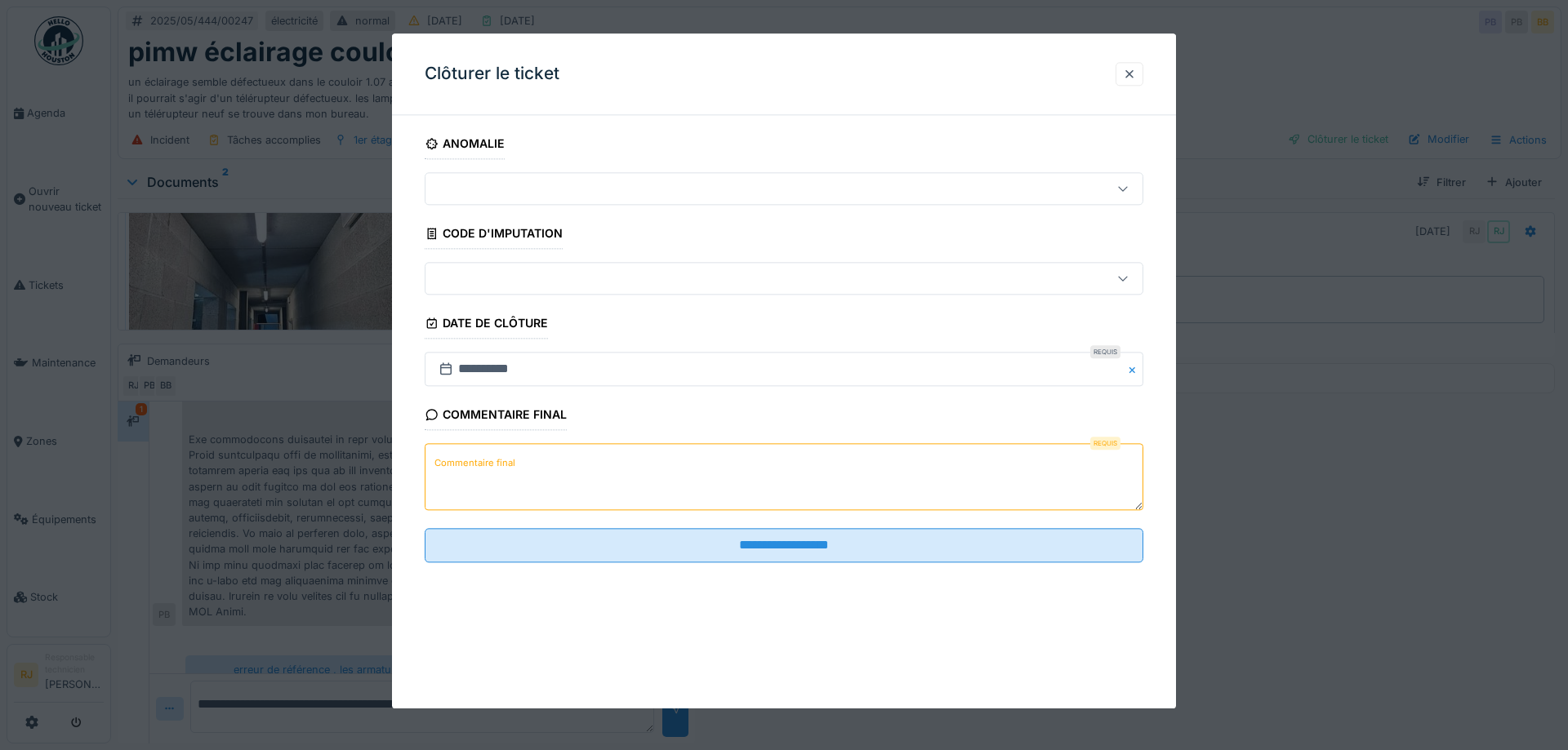
click at [687, 457] on textarea "Commentaire final" at bounding box center [783, 477] width 719 height 67
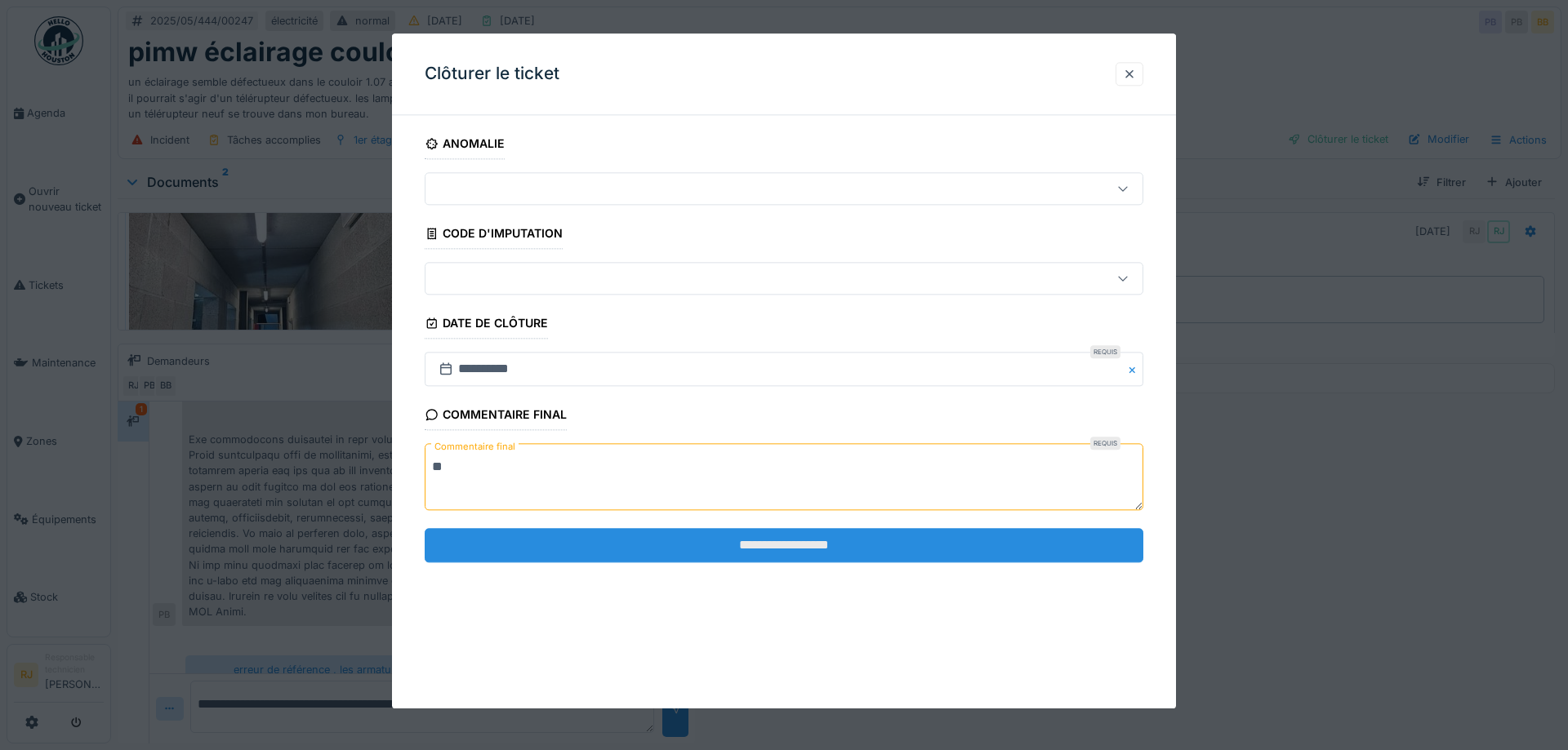
type textarea "**"
click at [775, 545] on input "**********" at bounding box center [783, 545] width 719 height 34
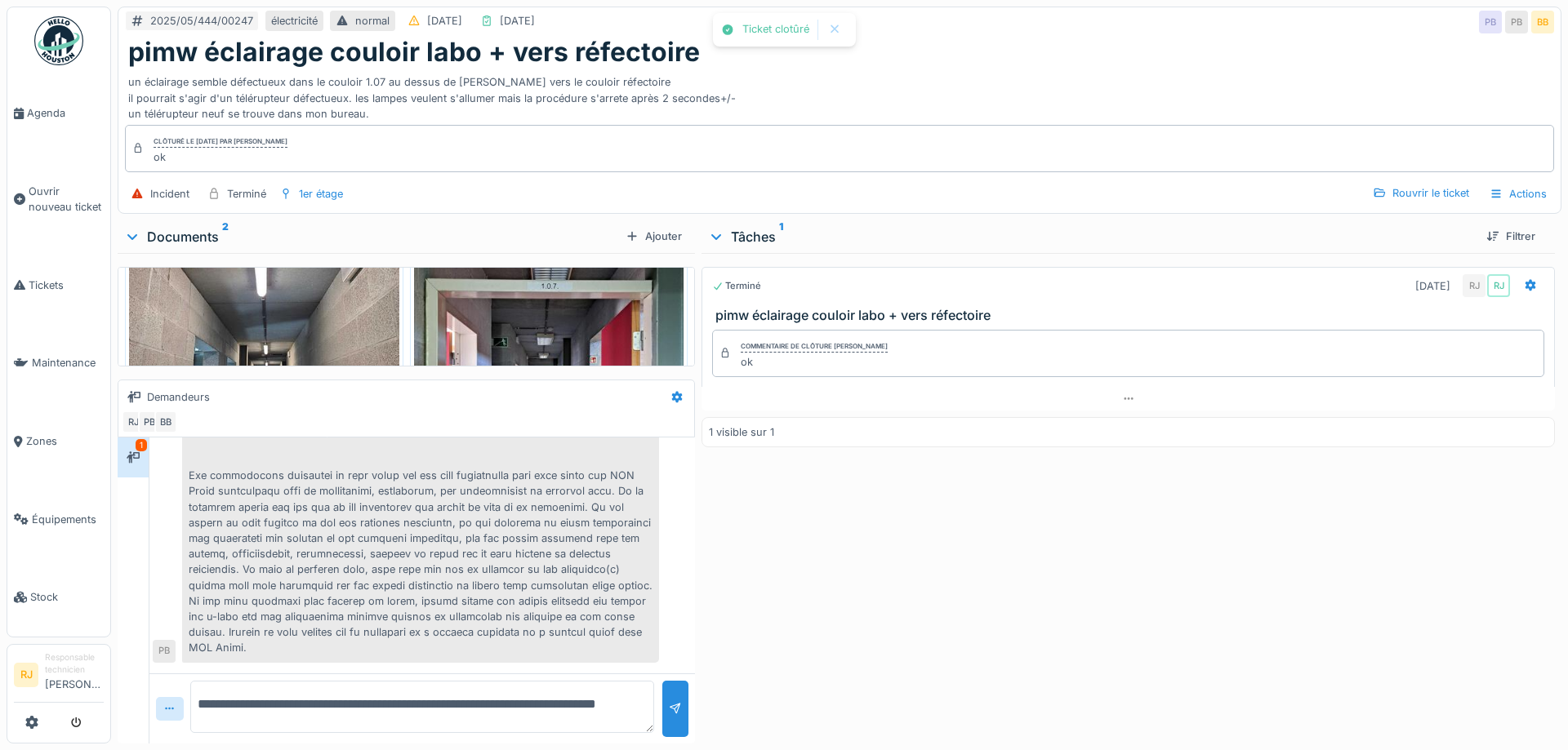
scroll to position [322, 0]
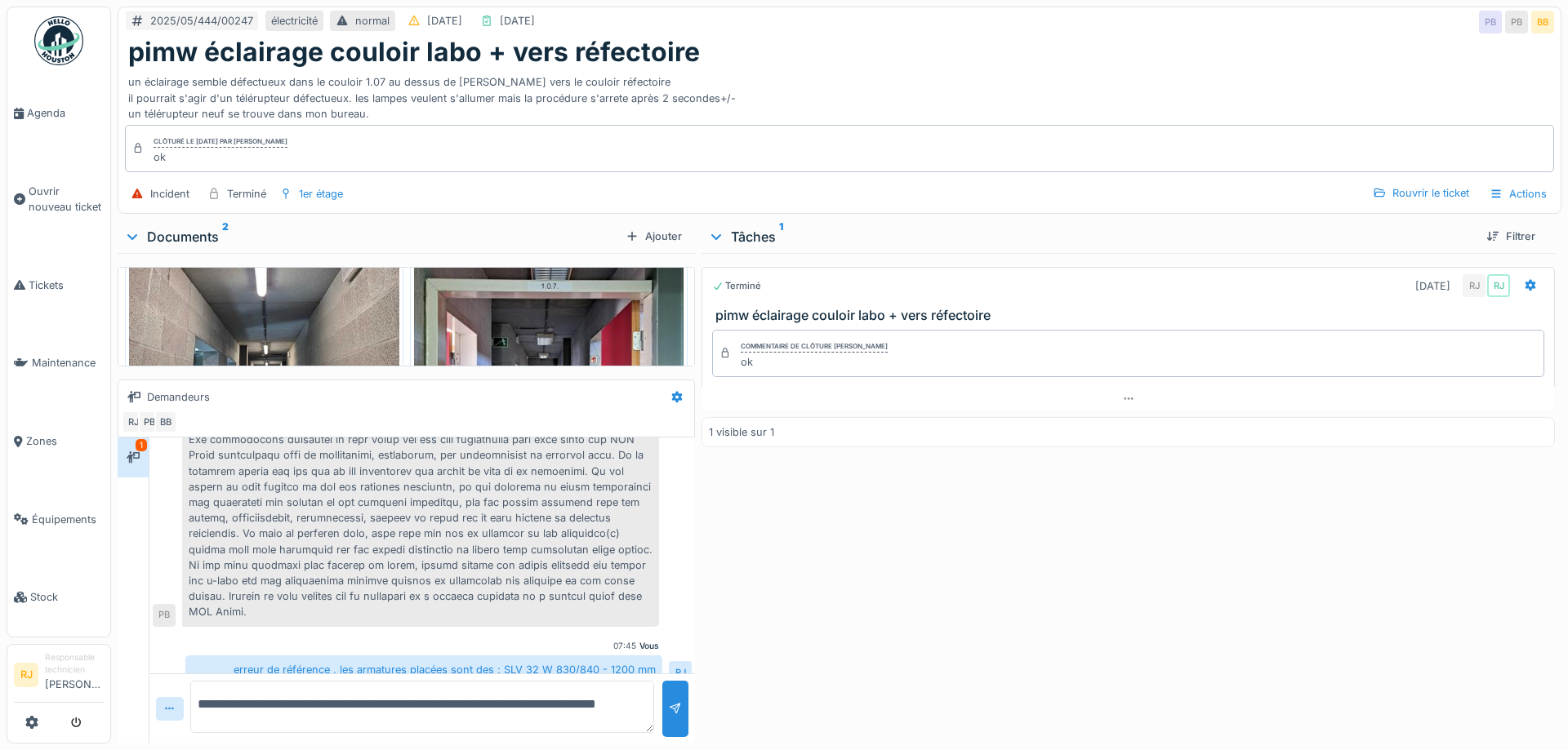
click at [720, 235] on icon at bounding box center [716, 236] width 13 height 16
click at [720, 235] on icon at bounding box center [716, 236] width 16 height 13
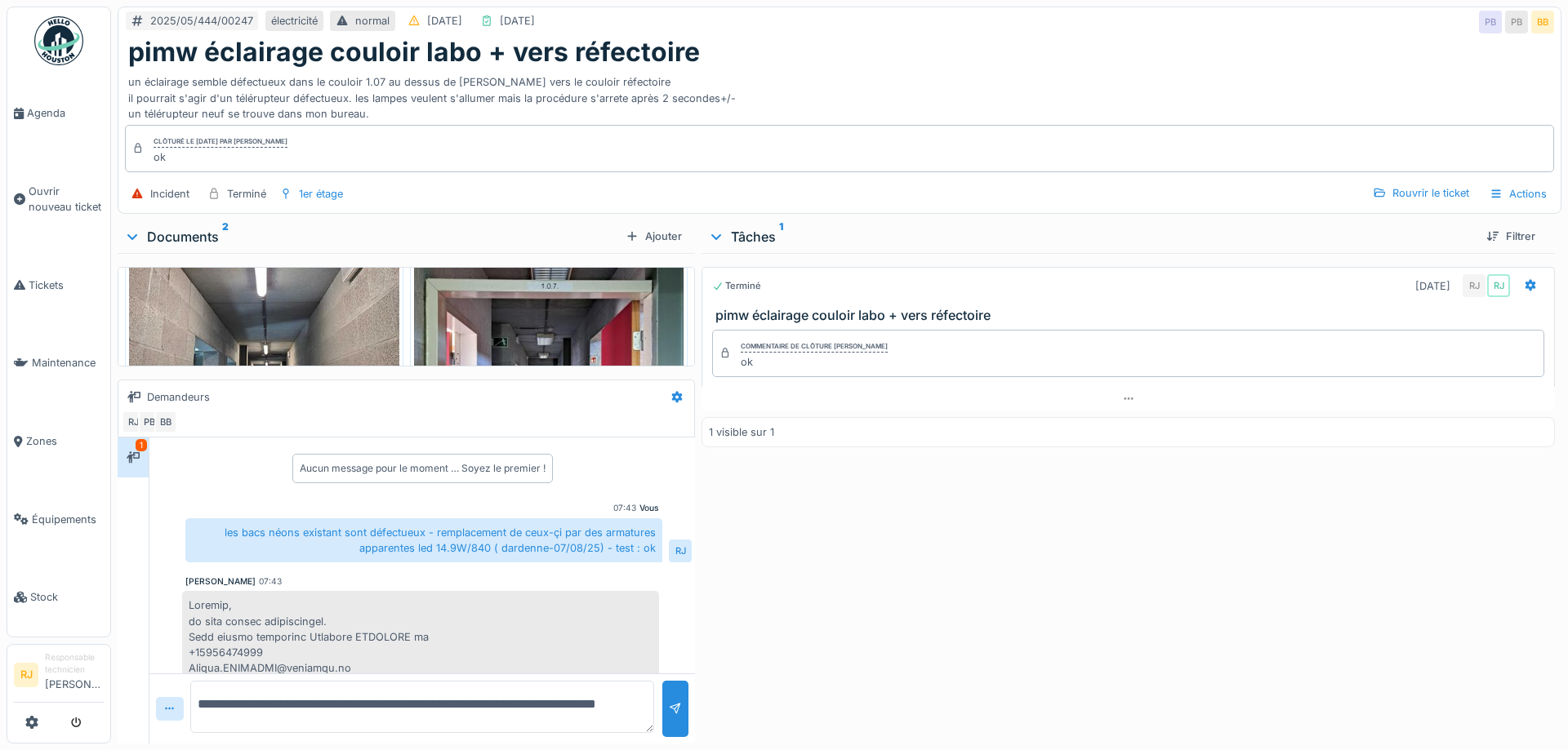
scroll to position [49, 0]
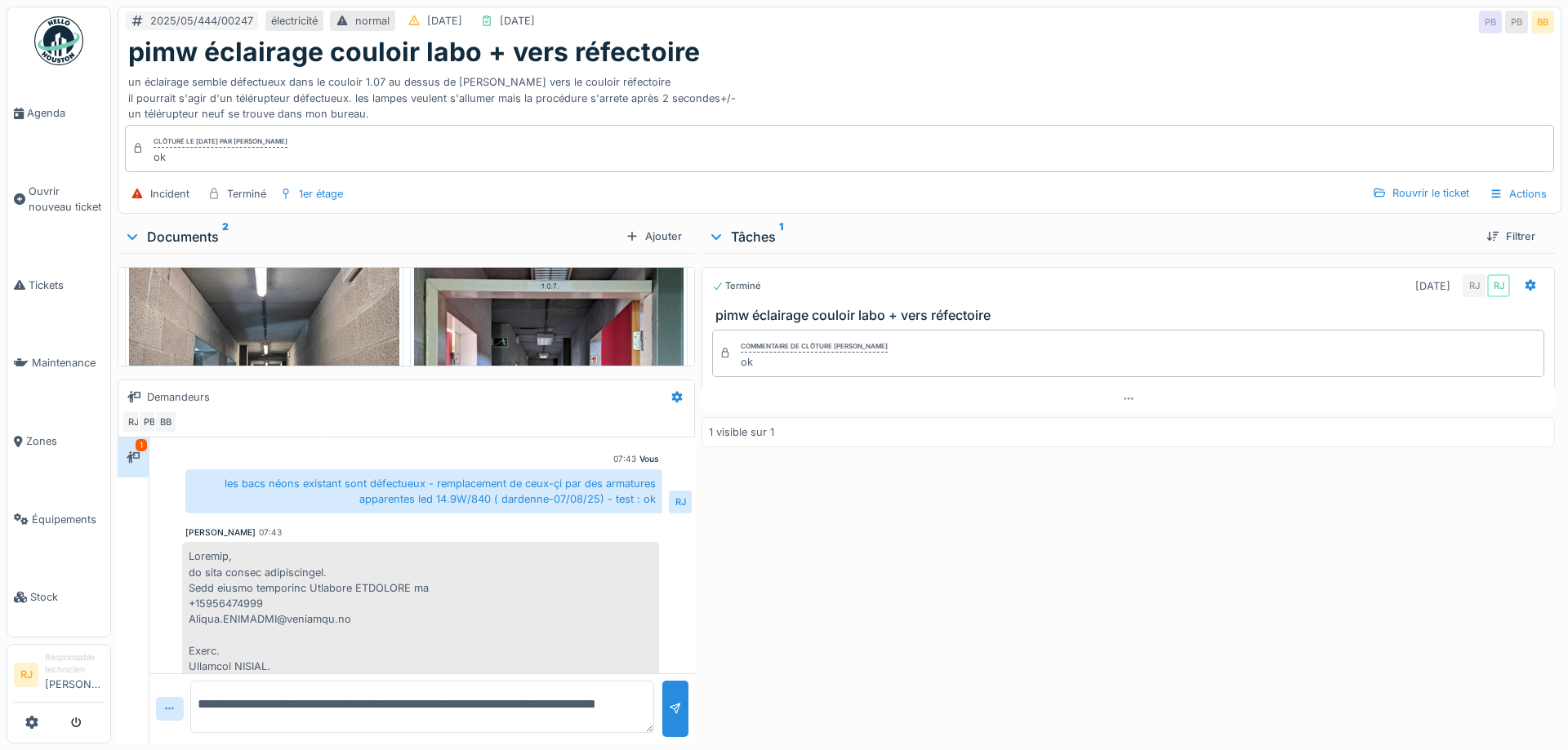
click at [189, 236] on div "Documents 2" at bounding box center [372, 236] width 495 height 20
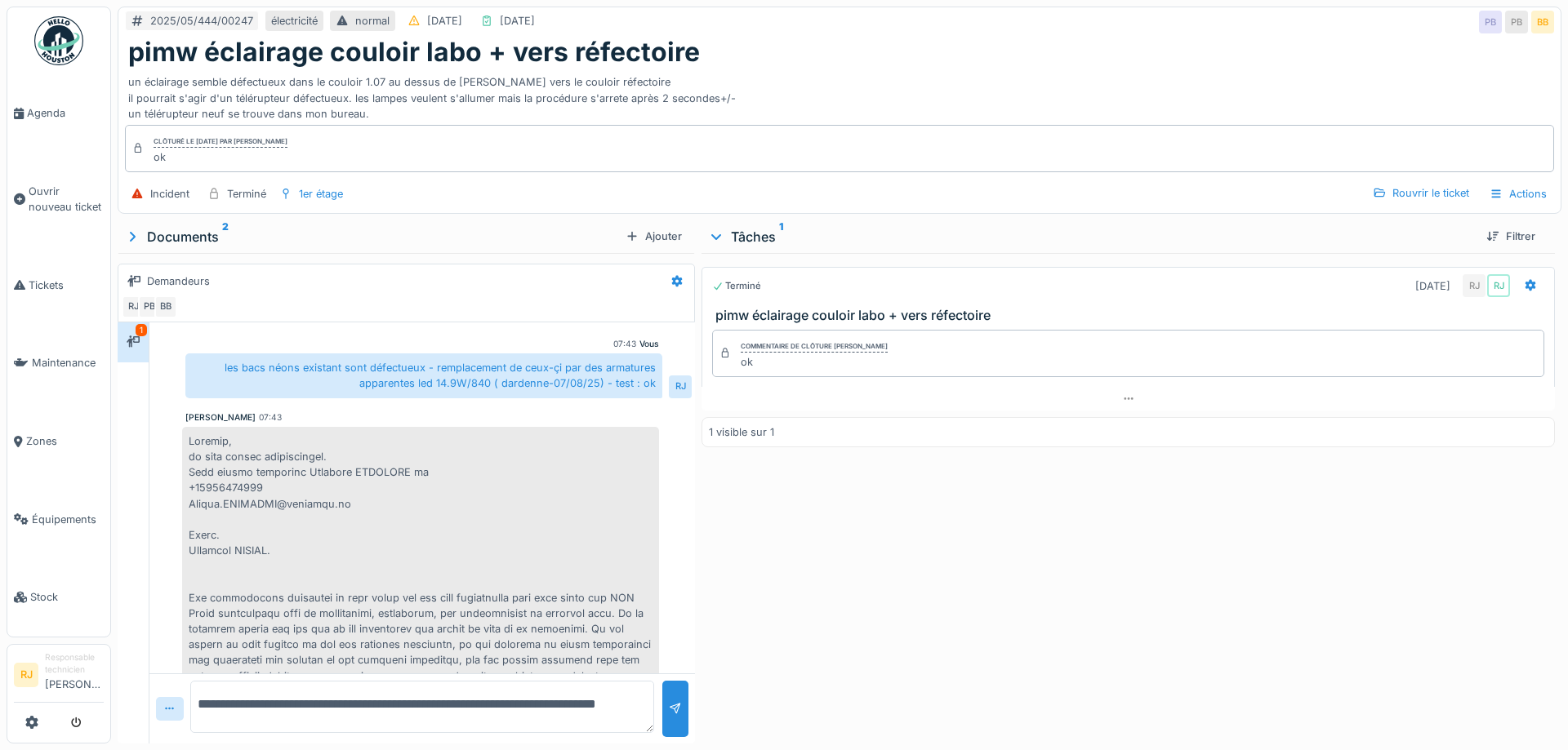
click at [173, 233] on div "Documents 2" at bounding box center [372, 236] width 495 height 20
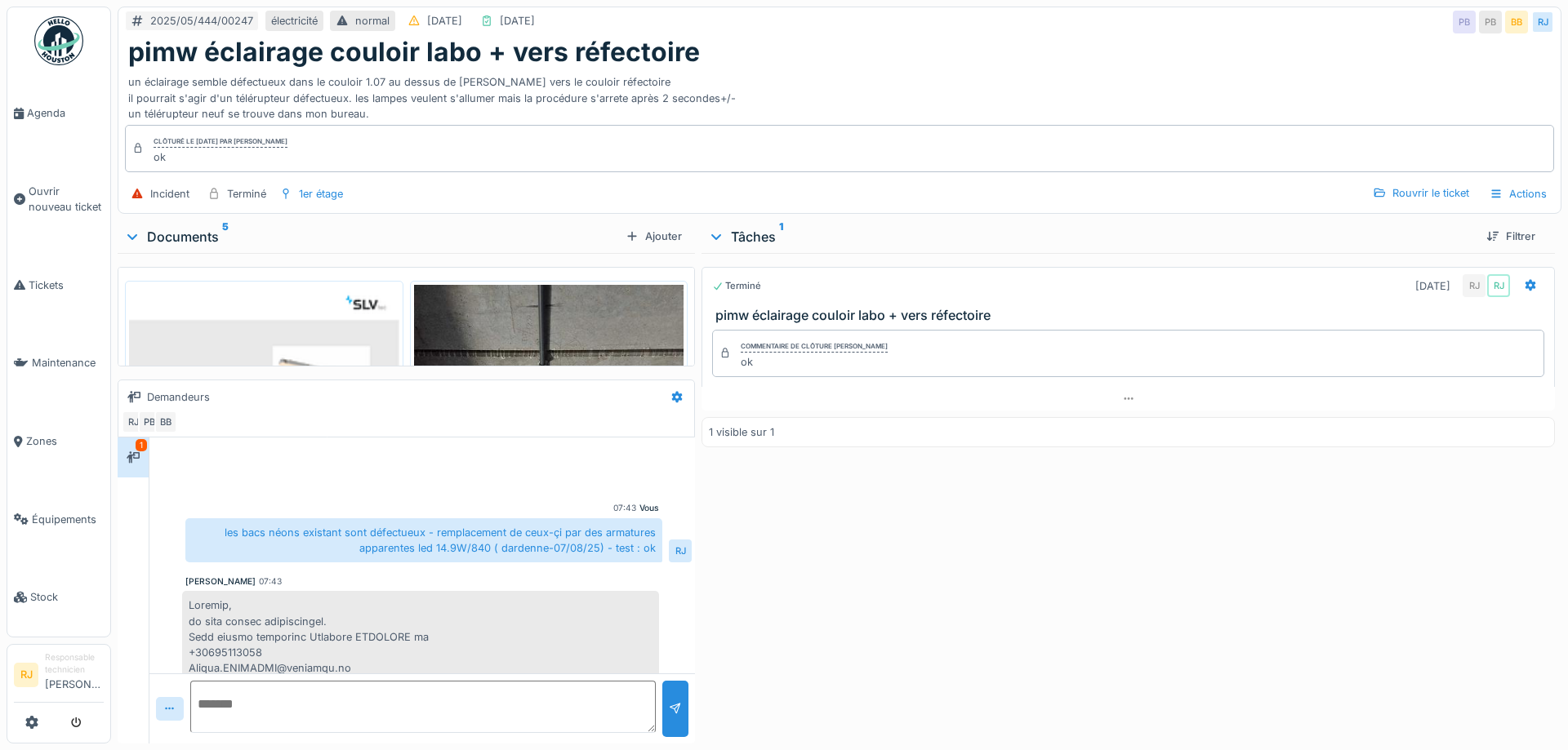
scroll to position [322, 0]
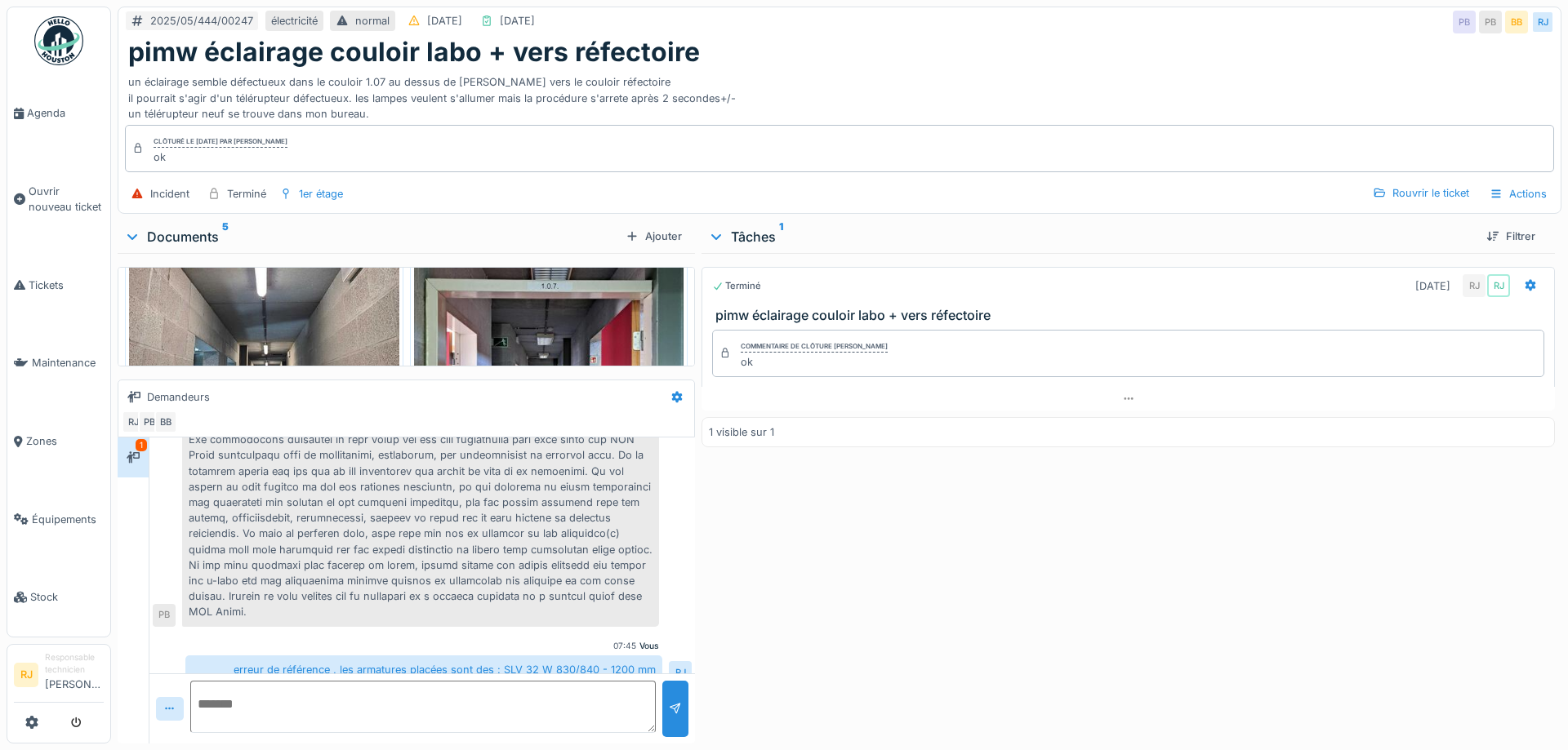
click at [170, 230] on div "Documents 5" at bounding box center [372, 236] width 495 height 20
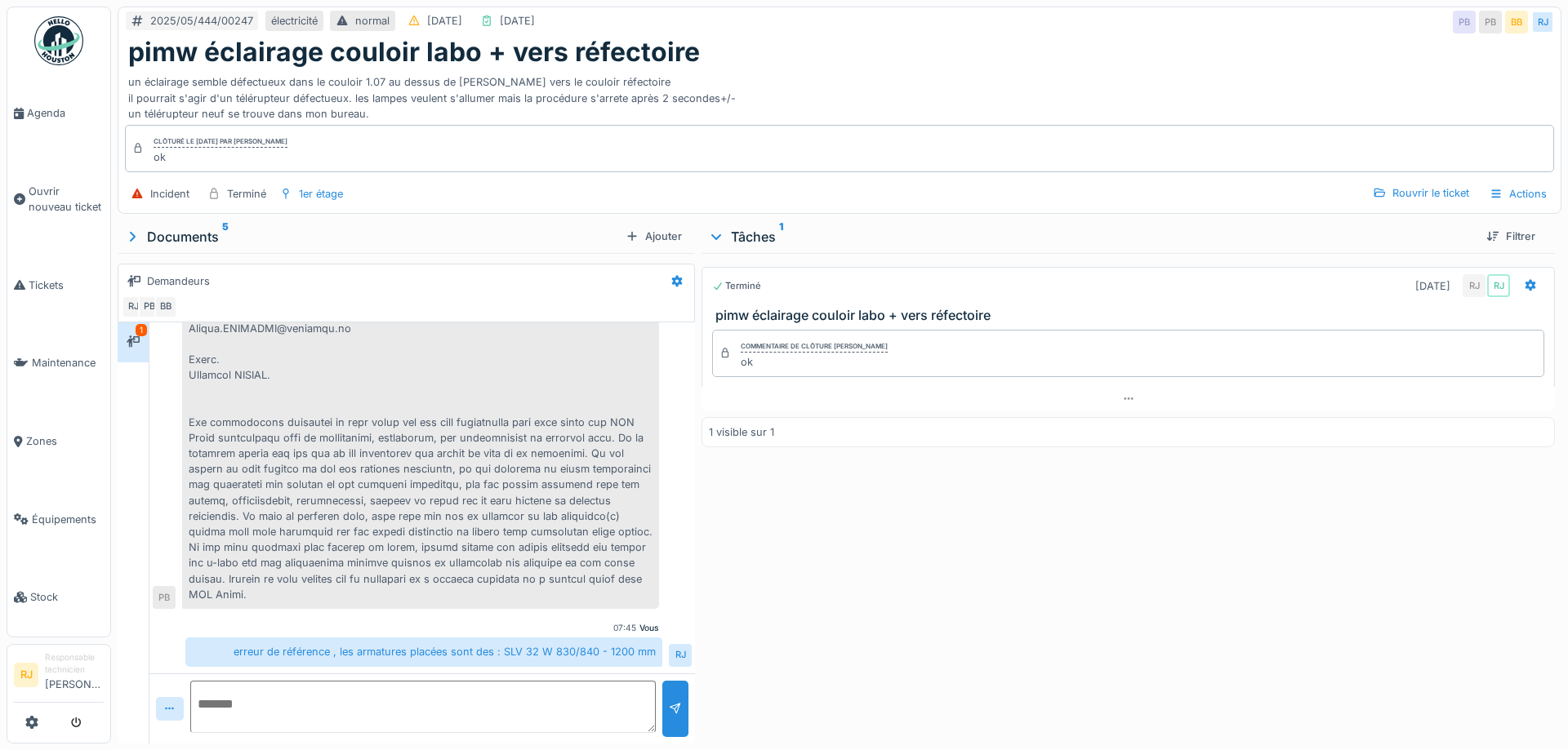
scroll to position [207, 0]
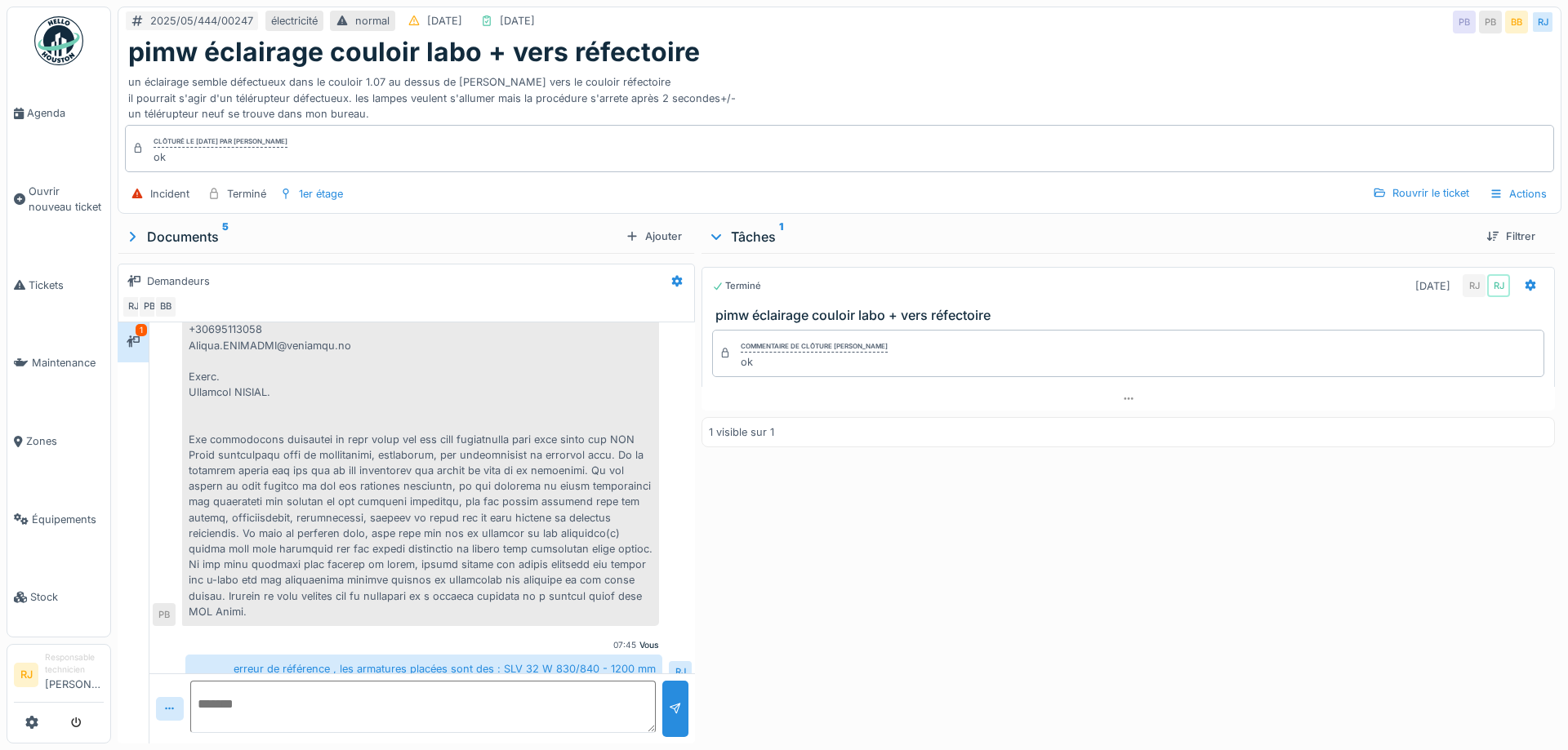
click at [193, 232] on div "Documents 5" at bounding box center [372, 236] width 495 height 20
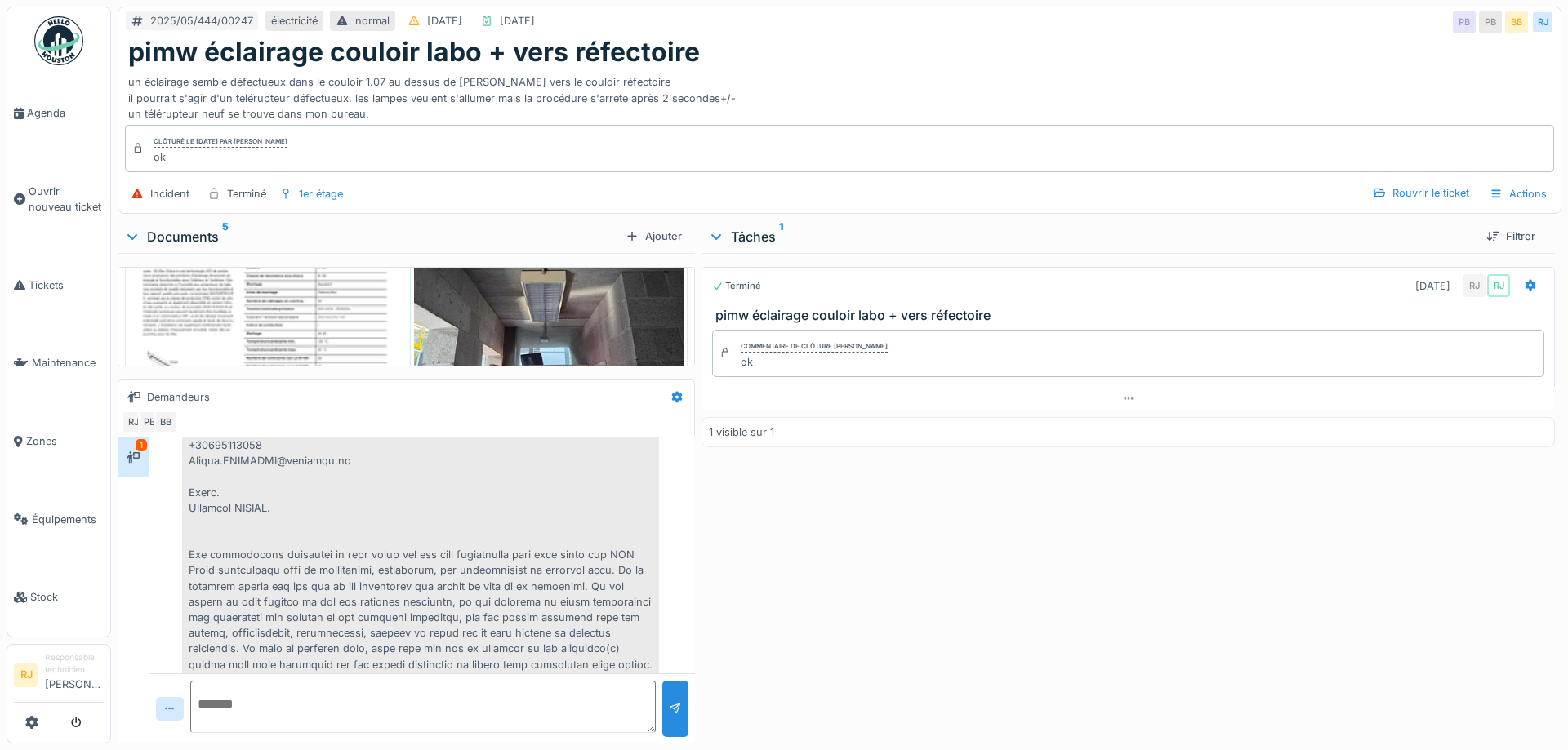
scroll to position [220, 0]
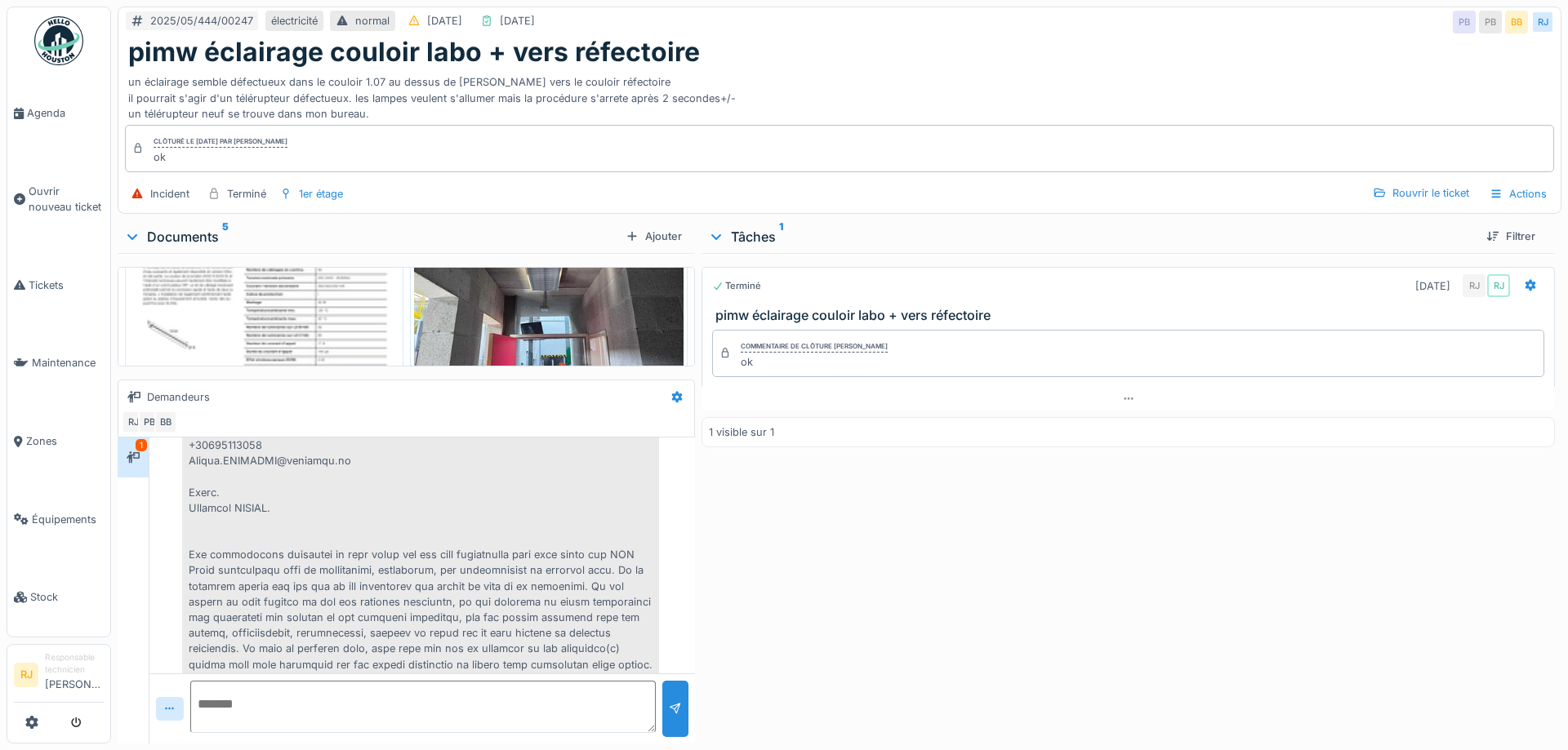
click at [231, 293] on img at bounding box center [264, 255] width 270 height 381
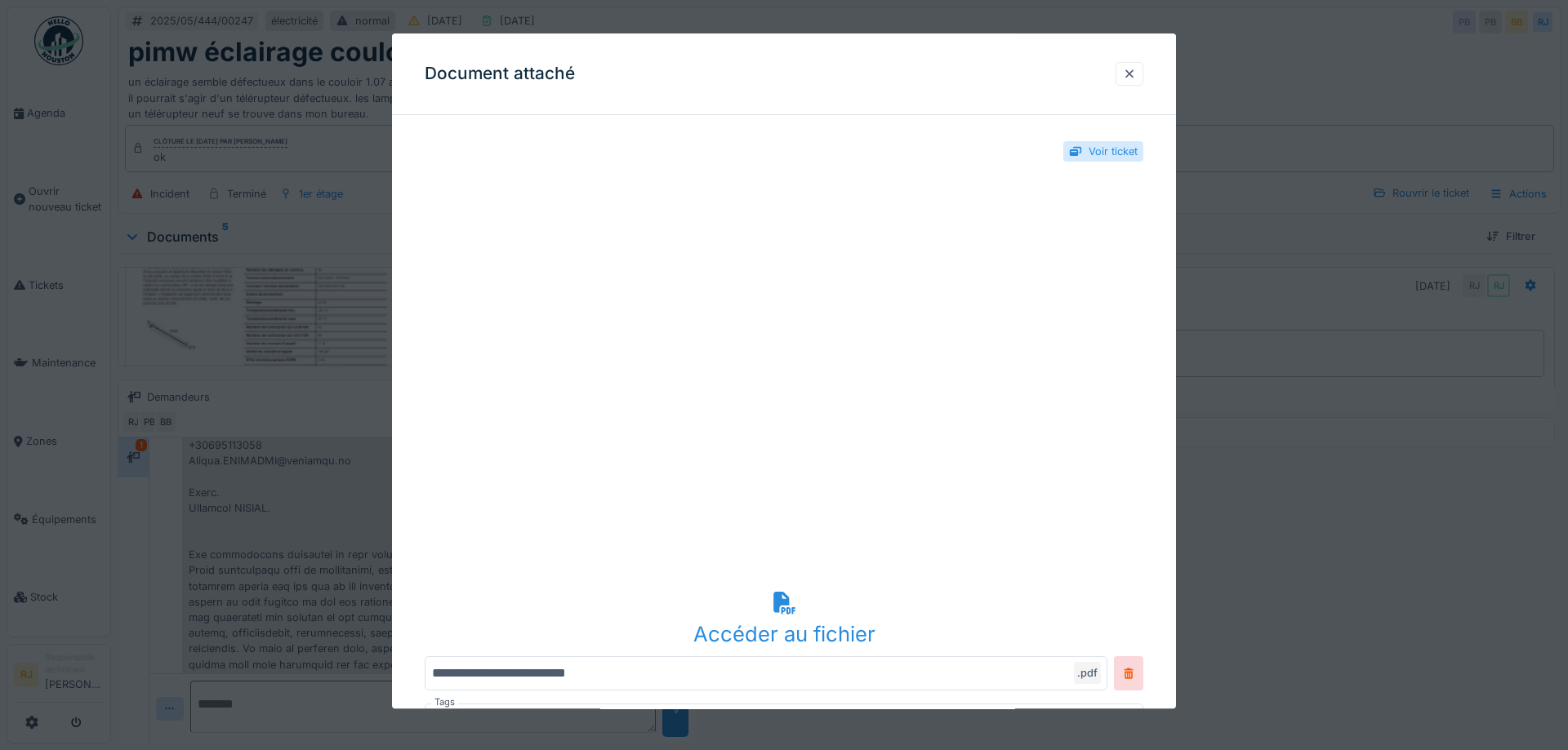
click at [777, 605] on icon at bounding box center [784, 602] width 22 height 22
